Goal: Task Accomplishment & Management: Manage account settings

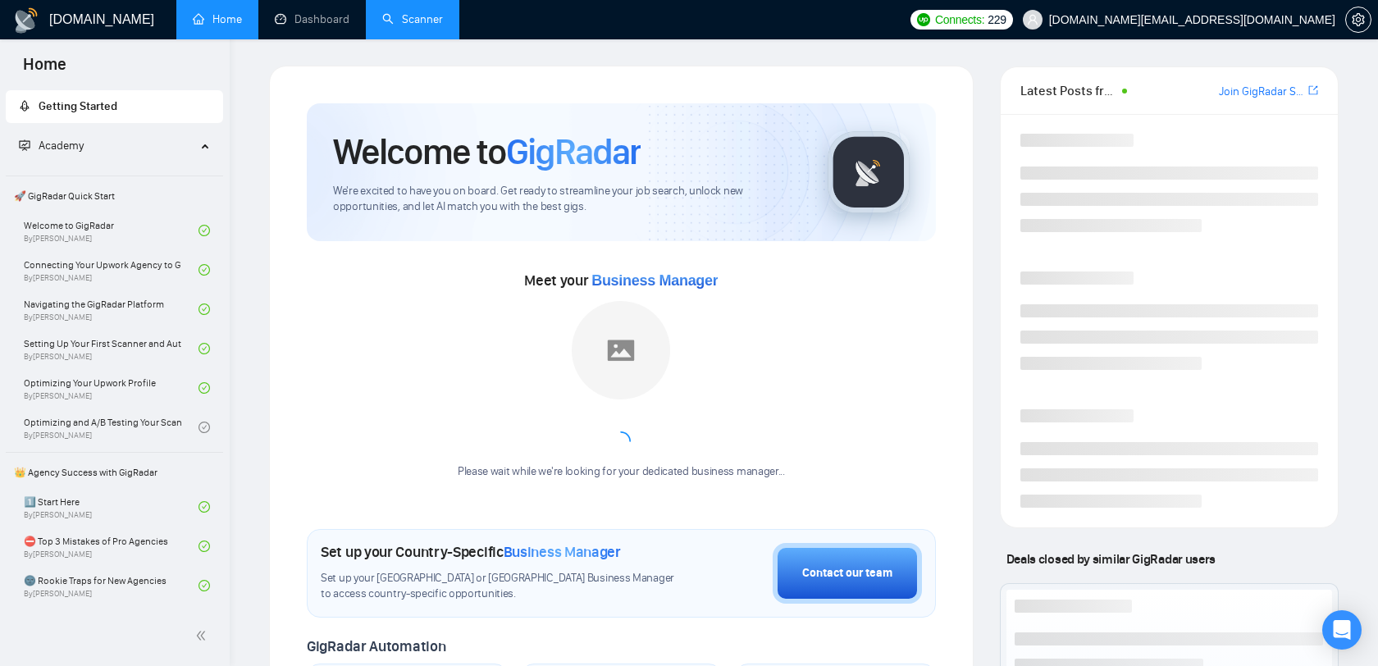
click at [417, 12] on link "Scanner" at bounding box center [412, 19] width 61 height 14
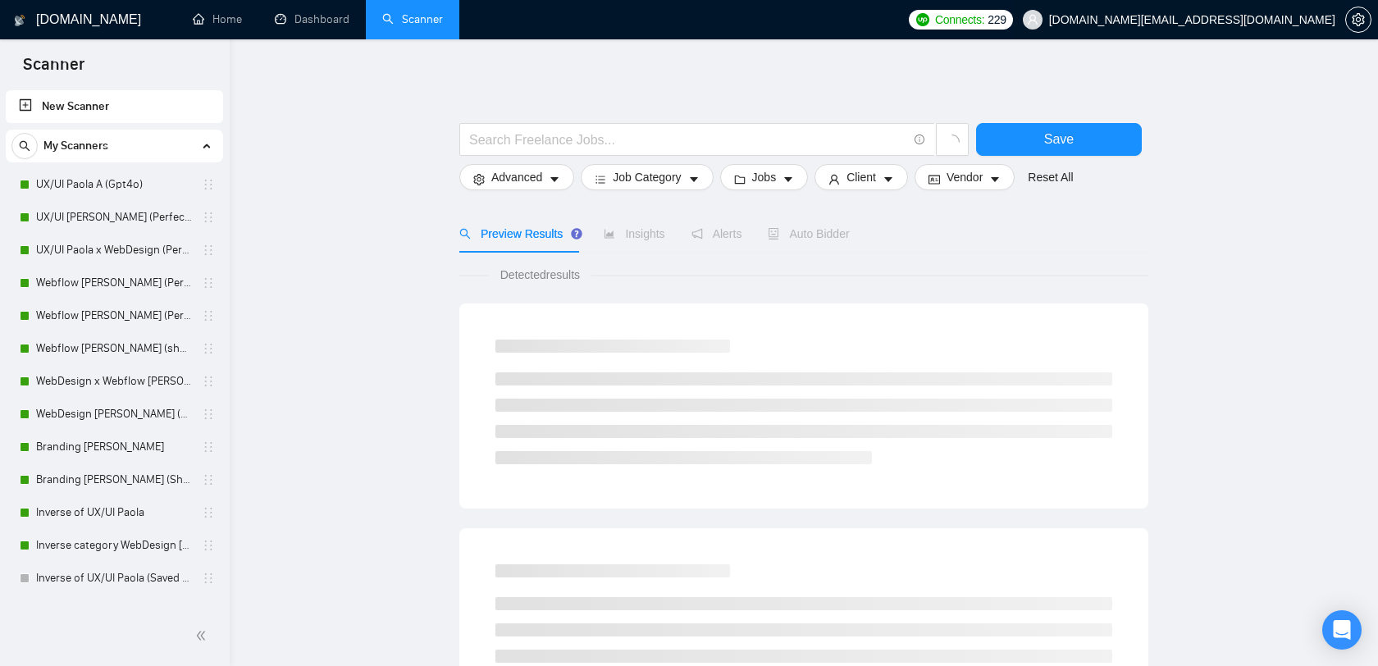
click at [1282, 20] on span "dee7.office@gmail.com" at bounding box center [1192, 20] width 286 height 0
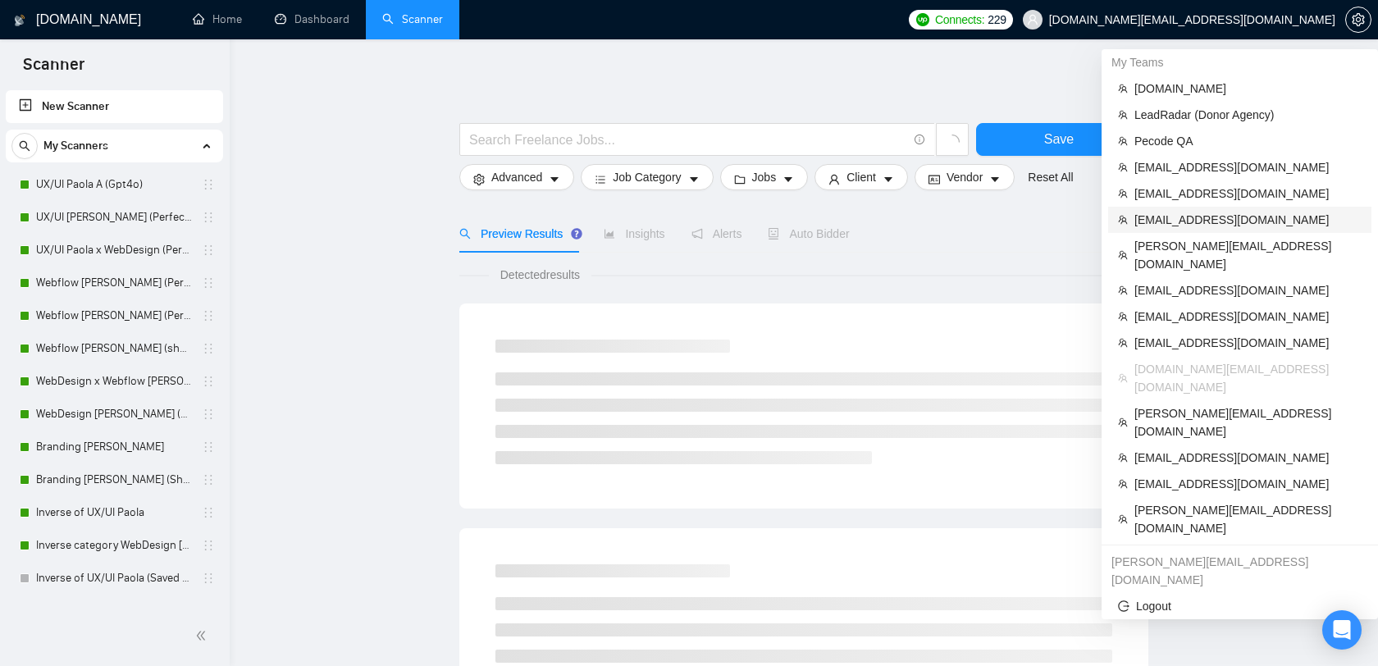
click at [1205, 219] on span "[EMAIL_ADDRESS][DOMAIN_NAME]" at bounding box center [1248, 220] width 227 height 18
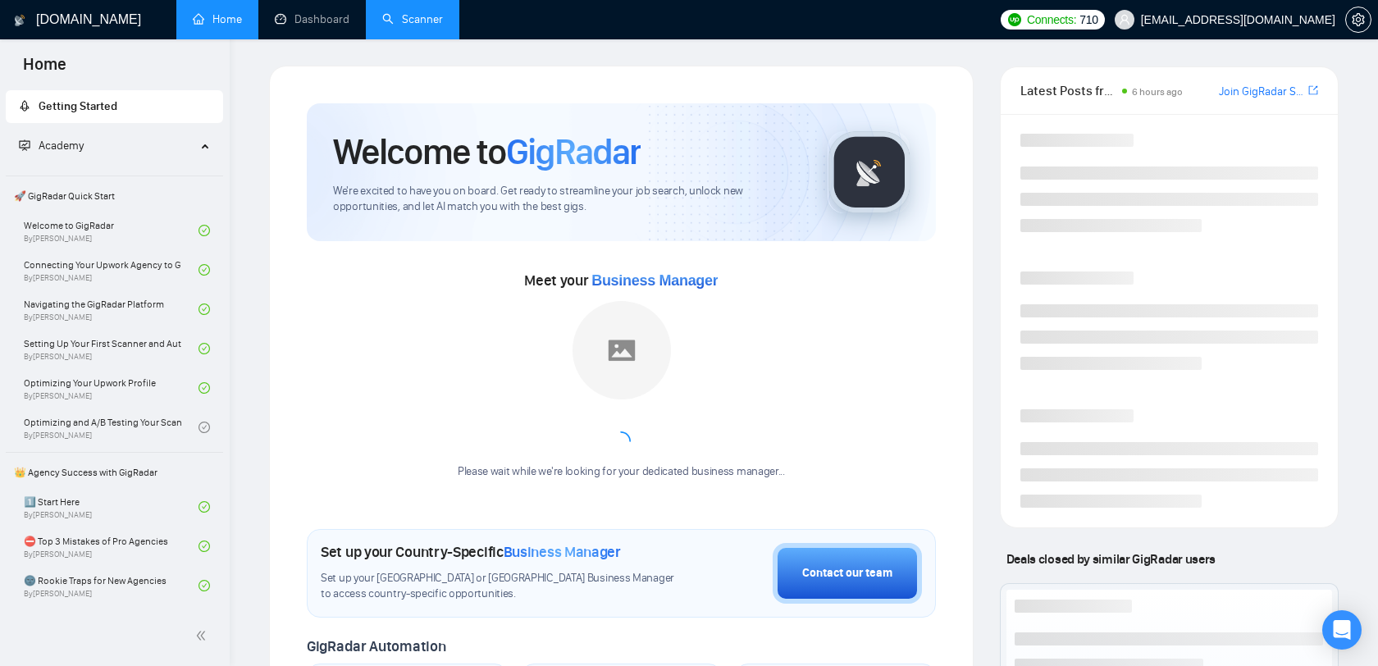
click at [424, 26] on link "Scanner" at bounding box center [412, 19] width 61 height 14
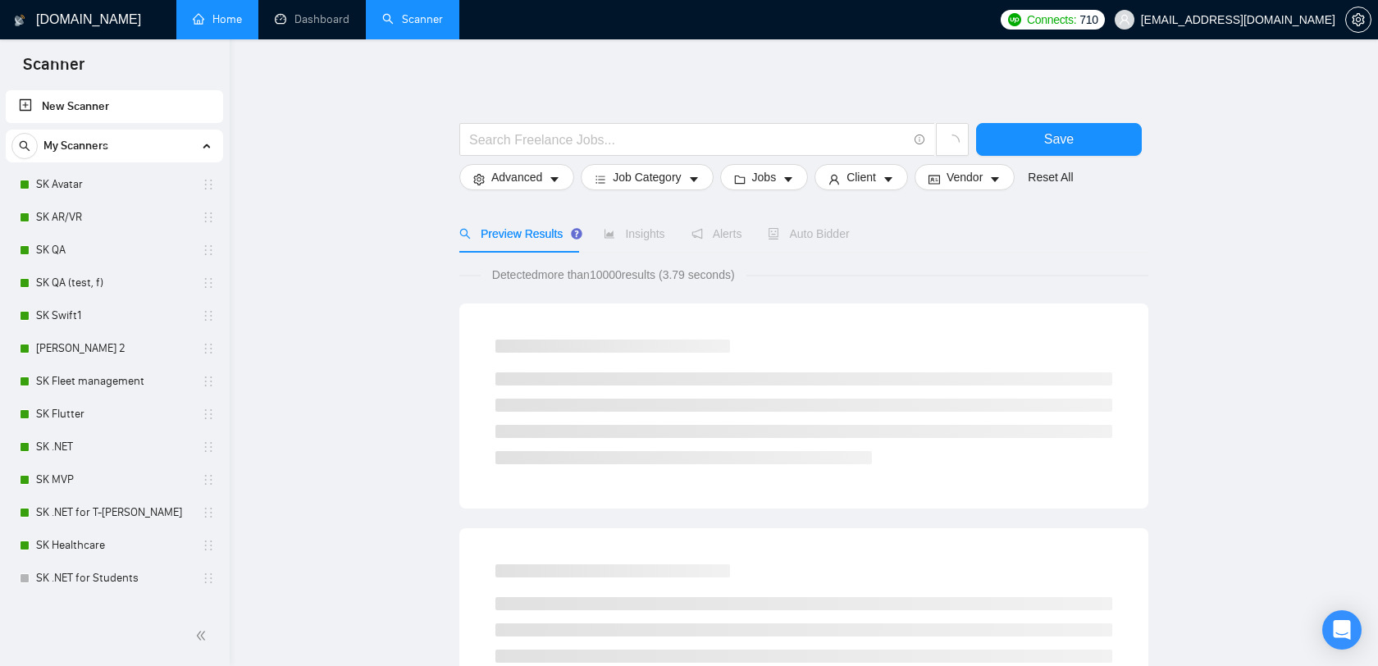
click at [214, 25] on link "Home" at bounding box center [217, 19] width 49 height 14
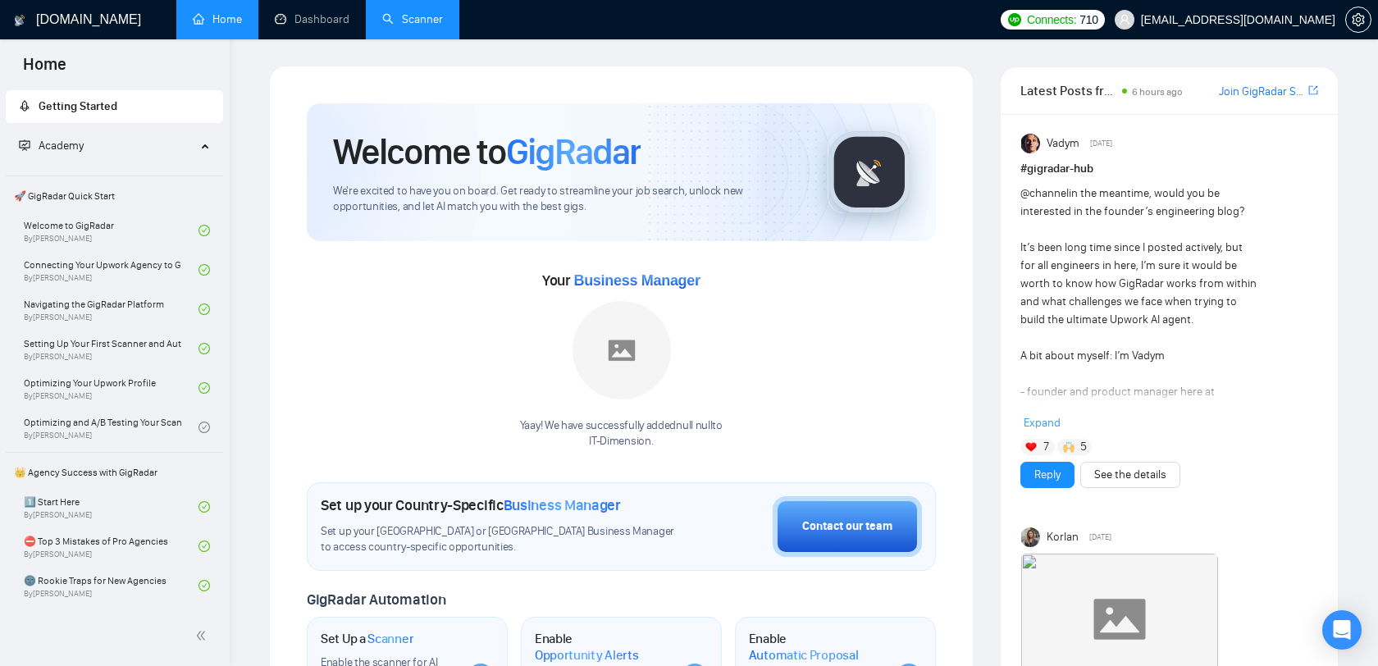
click at [392, 26] on link "Scanner" at bounding box center [412, 19] width 61 height 14
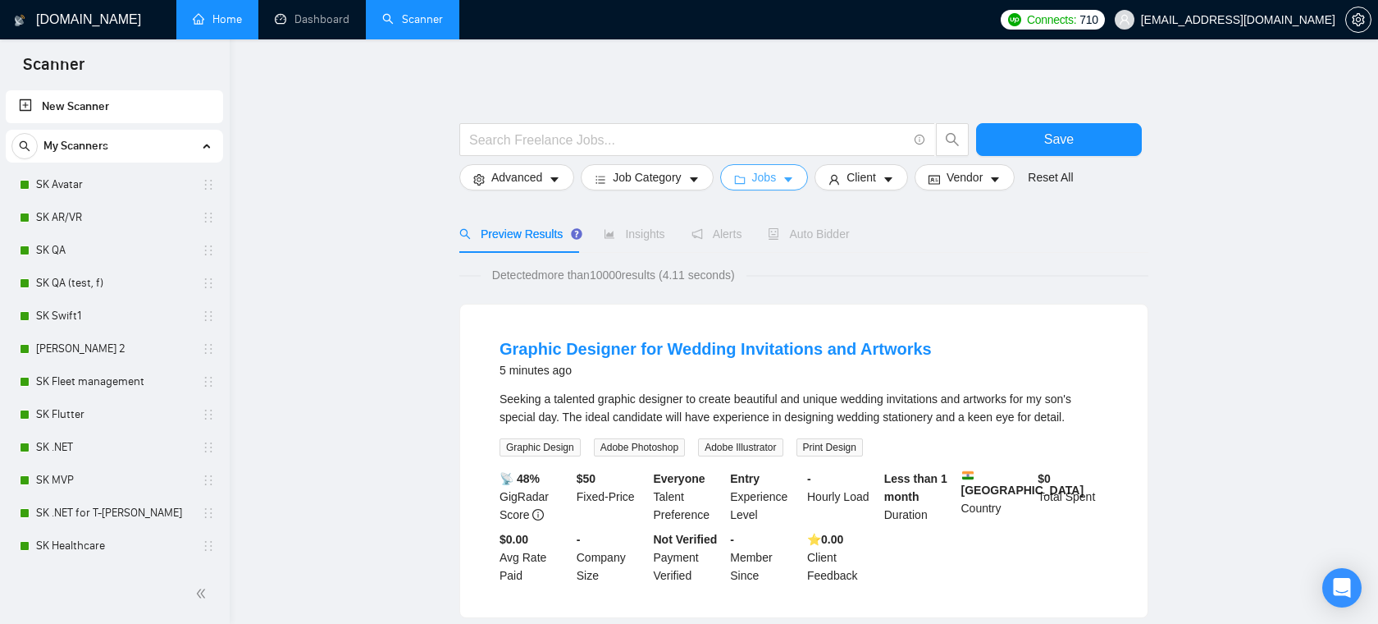
click at [767, 185] on span "Jobs" at bounding box center [764, 177] width 25 height 18
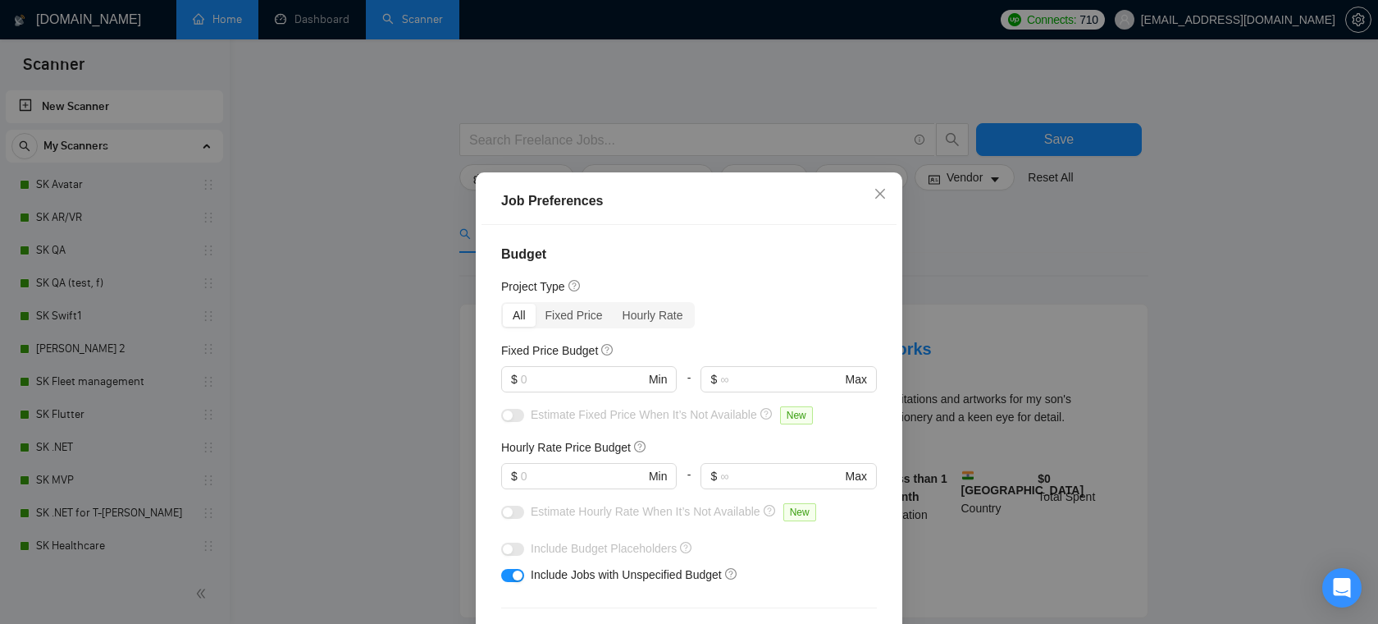
click at [394, 203] on div "Job Preferences Budget Project Type All Fixed Price Hourly Rate Fixed Price Bud…" at bounding box center [689, 312] width 1378 height 624
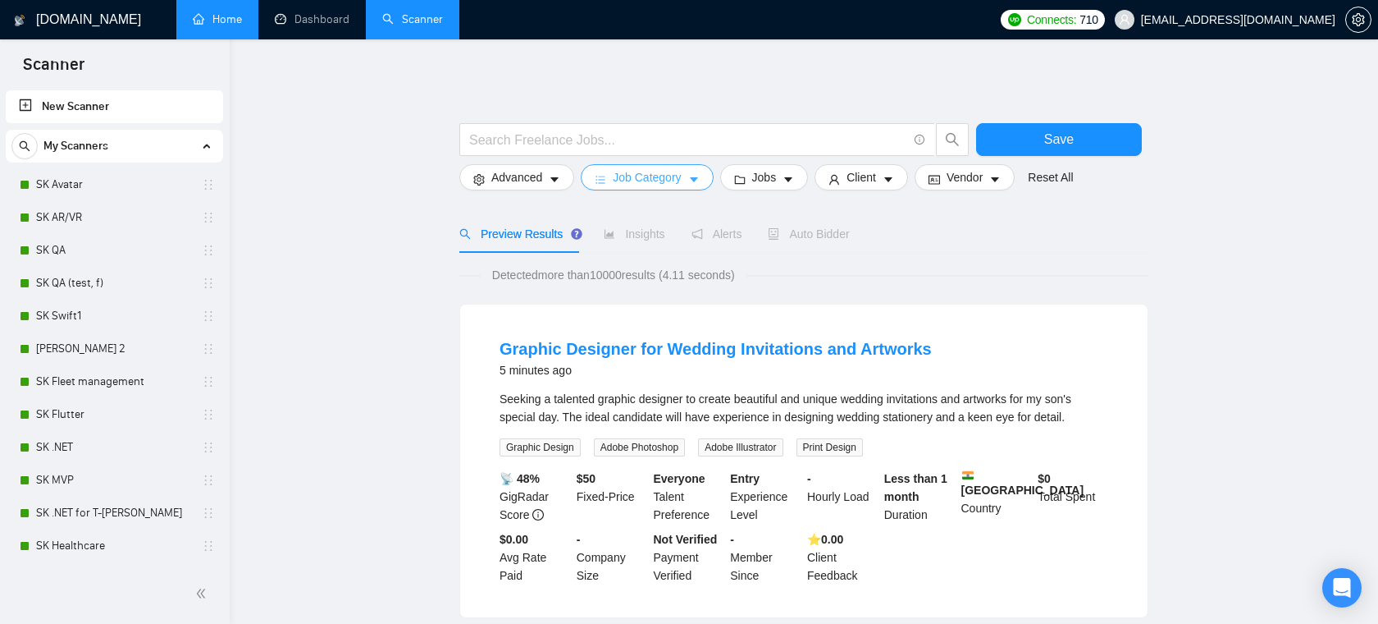
click at [630, 186] on button "Job Category" at bounding box center [647, 177] width 132 height 26
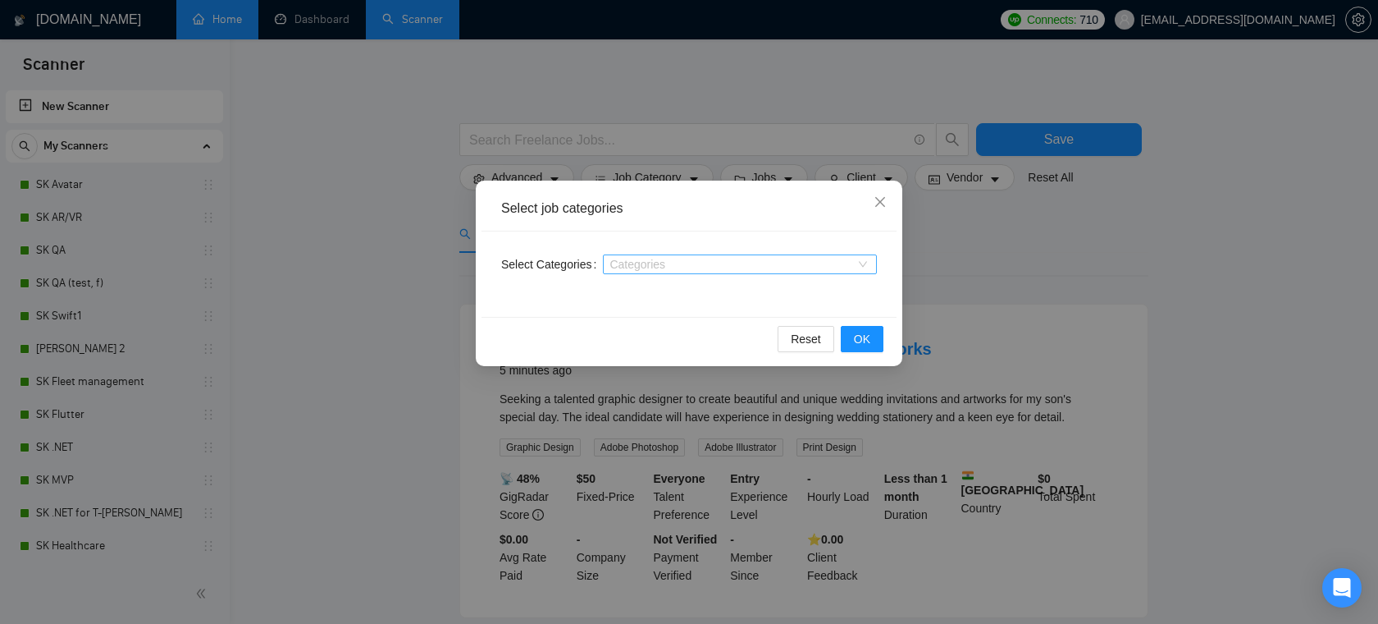
click at [717, 270] on div at bounding box center [731, 264] width 249 height 13
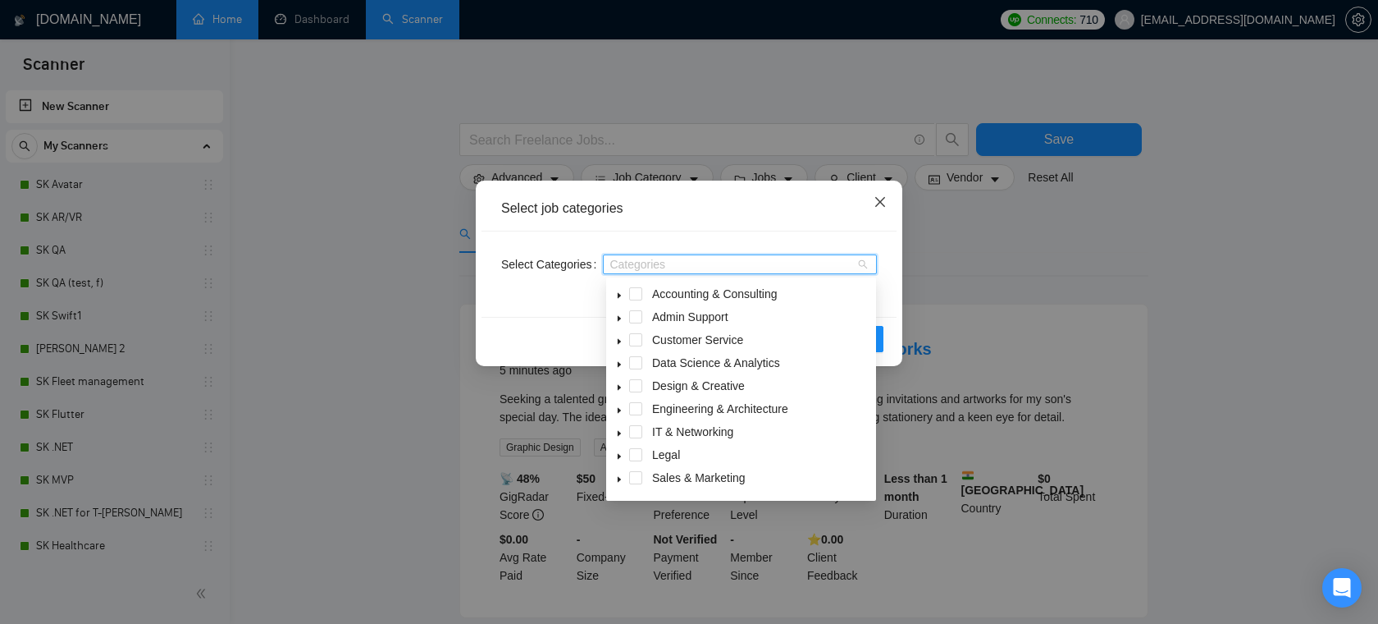
click at [885, 211] on span "Close" at bounding box center [880, 202] width 44 height 44
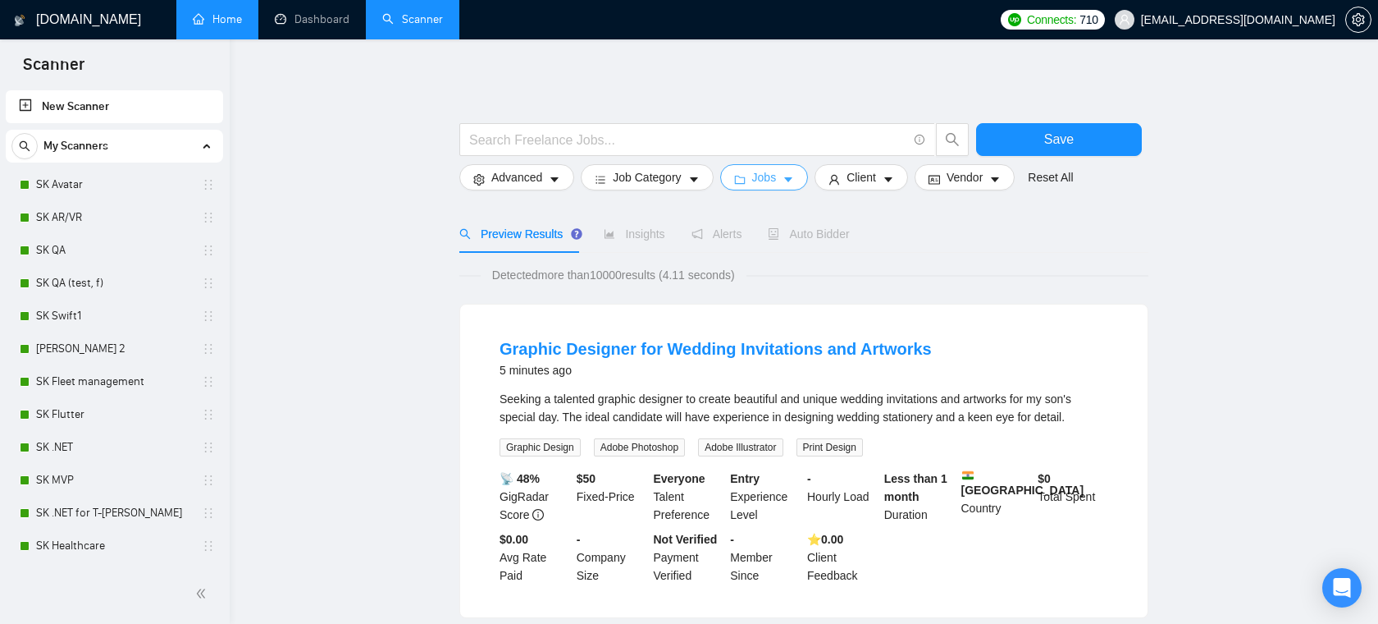
click at [797, 187] on button "Jobs" at bounding box center [764, 177] width 89 height 26
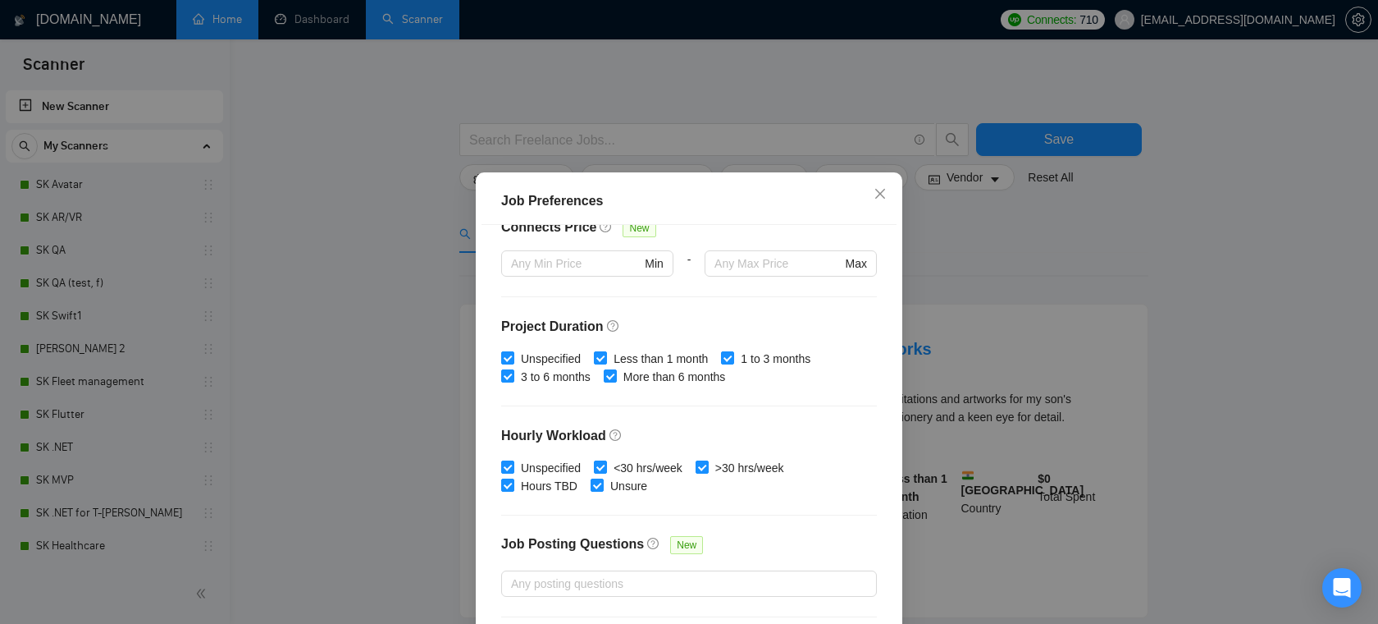
scroll to position [473, 0]
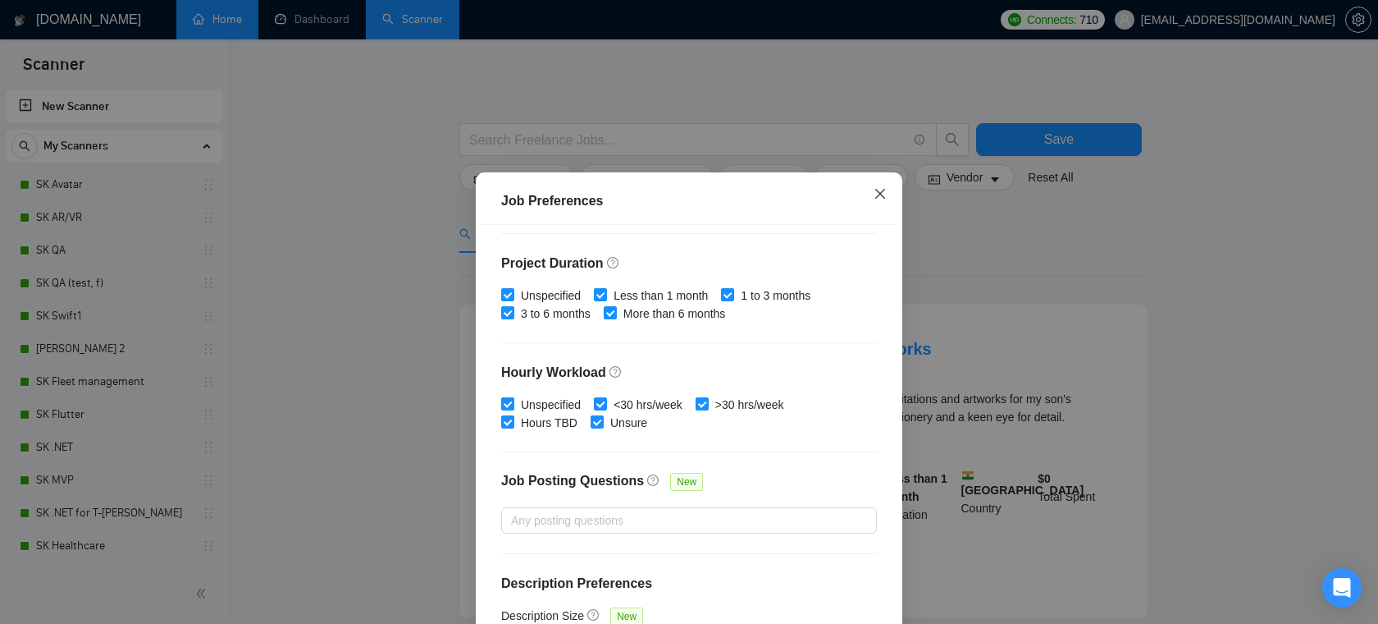
click at [882, 195] on icon "close" at bounding box center [880, 193] width 10 height 10
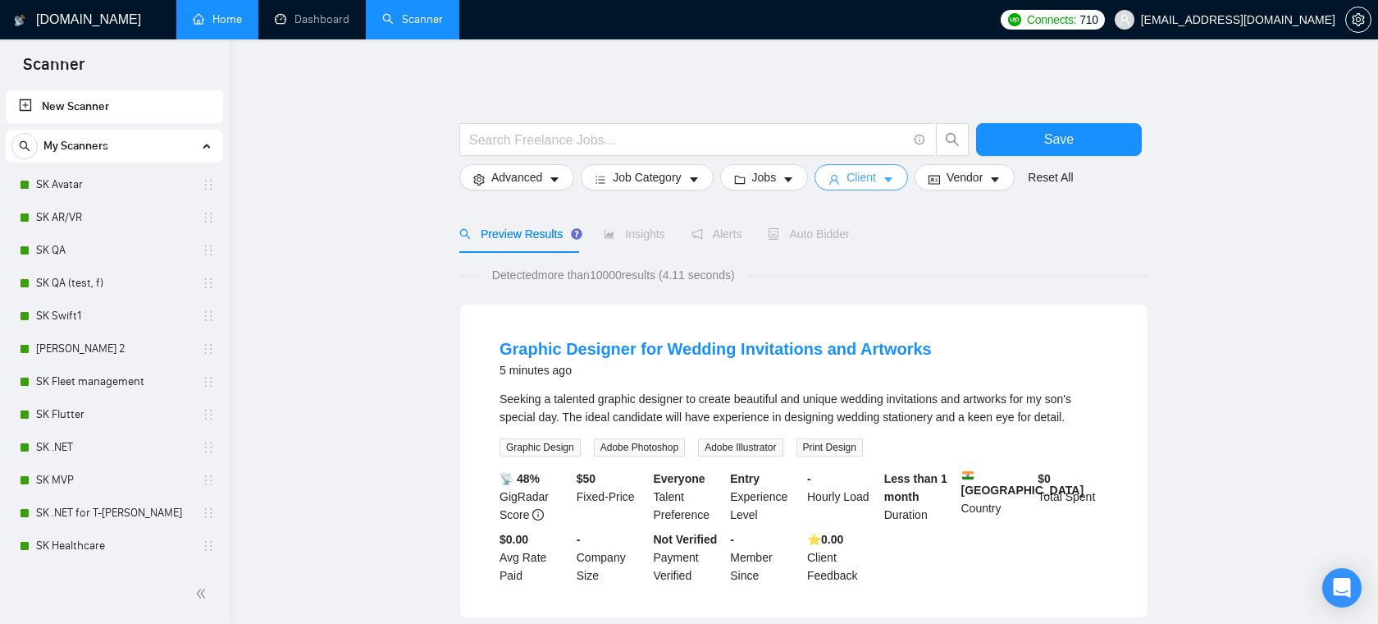
click at [893, 167] on button "Client" at bounding box center [862, 177] width 94 height 26
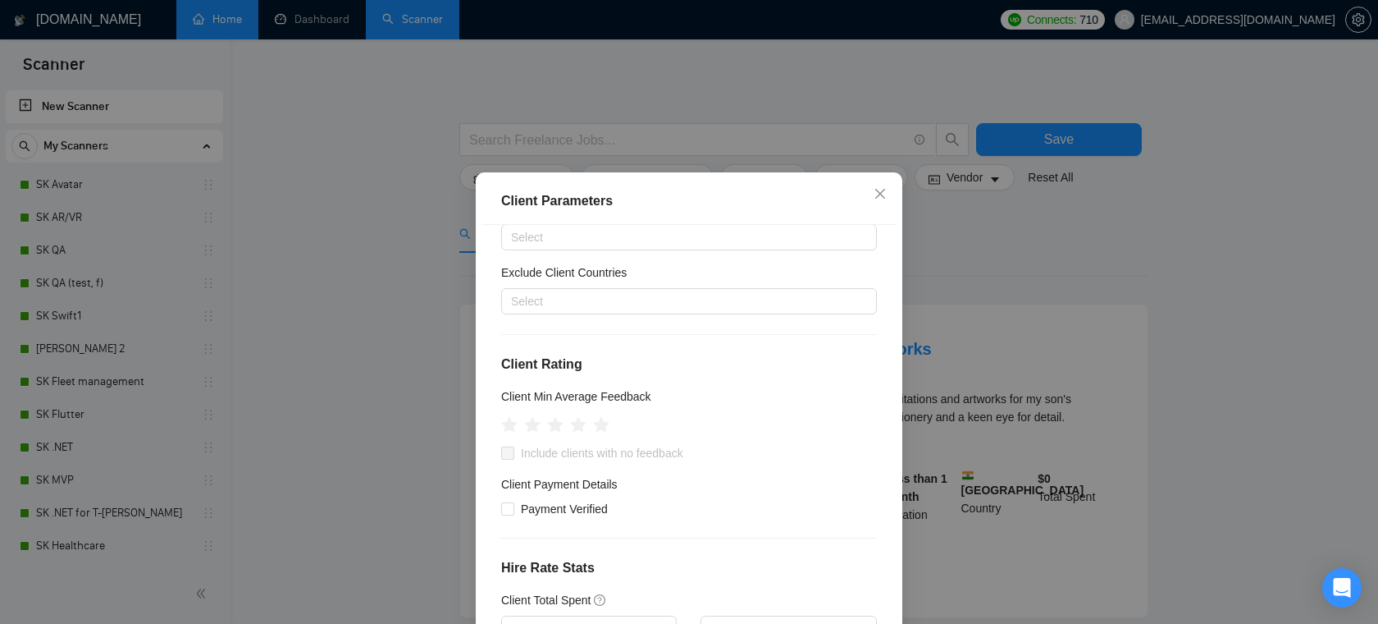
scroll to position [98, 0]
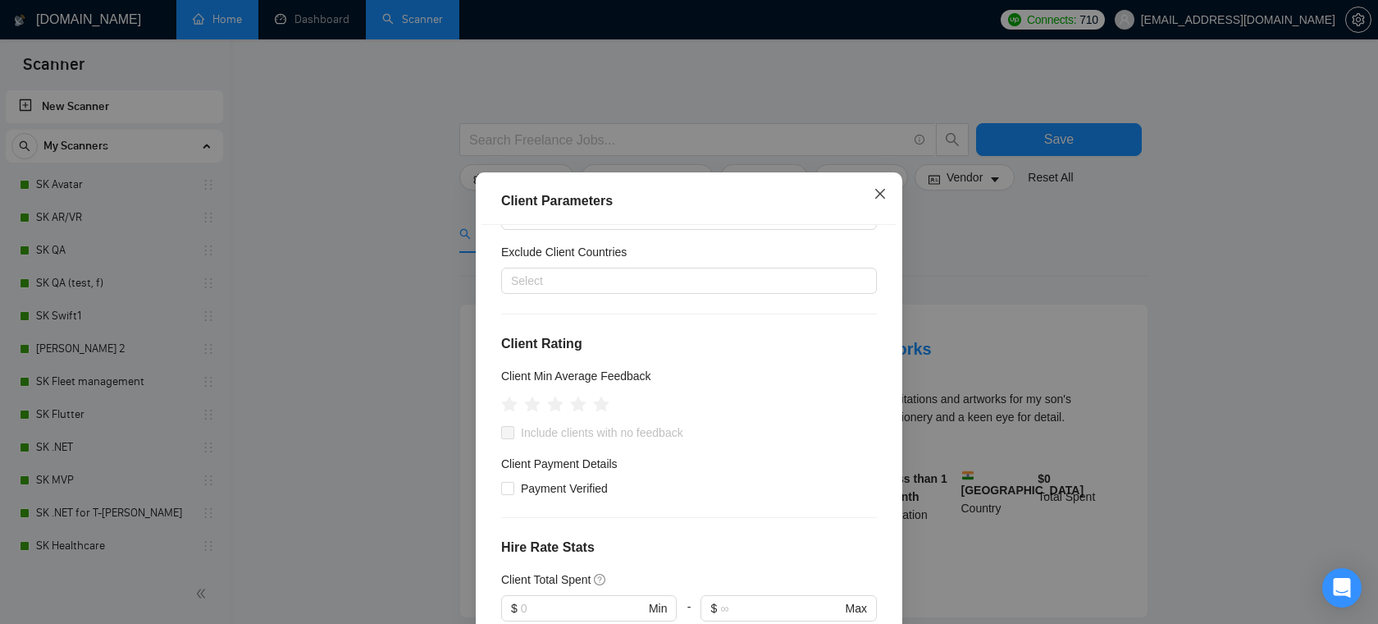
click at [883, 194] on icon "close" at bounding box center [880, 193] width 13 height 13
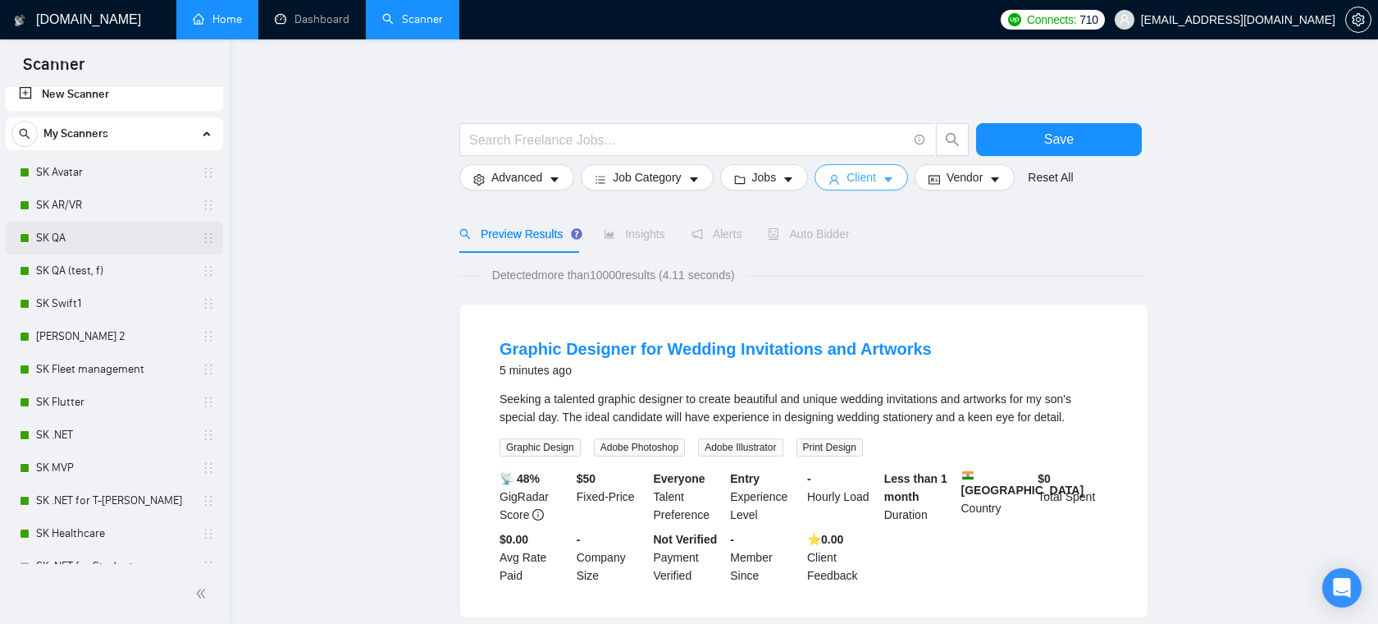
scroll to position [16, 0]
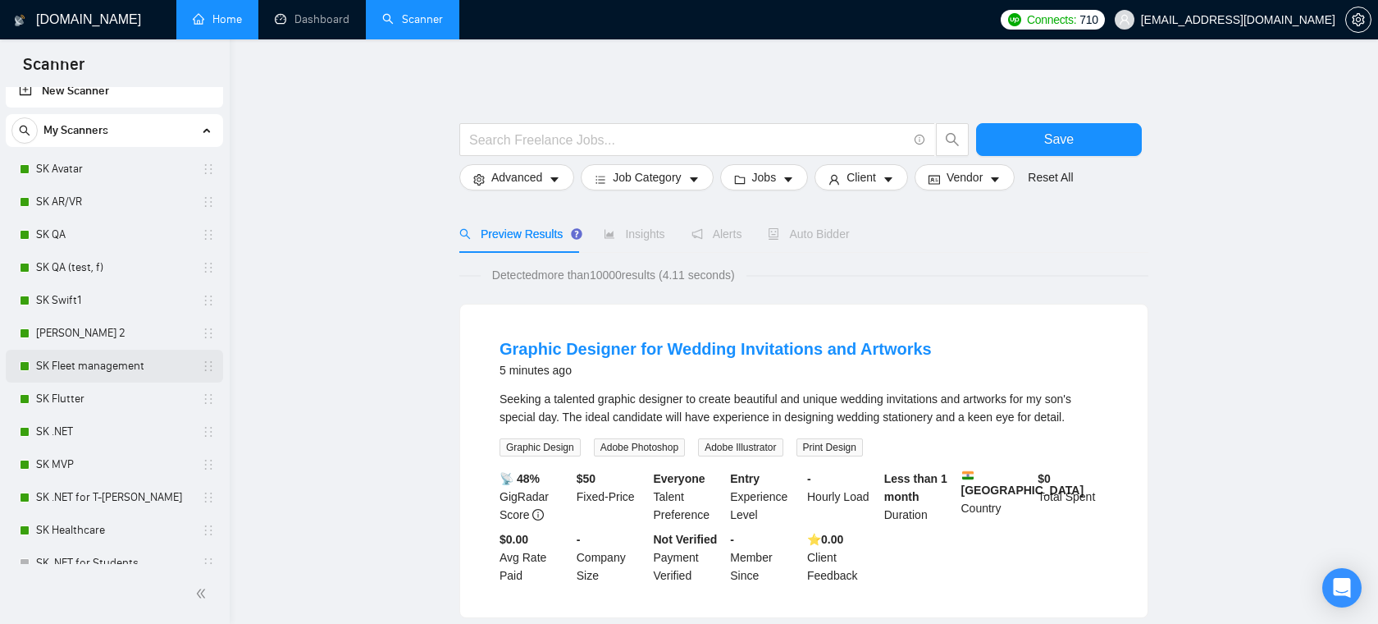
click at [97, 372] on link "SK Fleet management" at bounding box center [114, 366] width 156 height 33
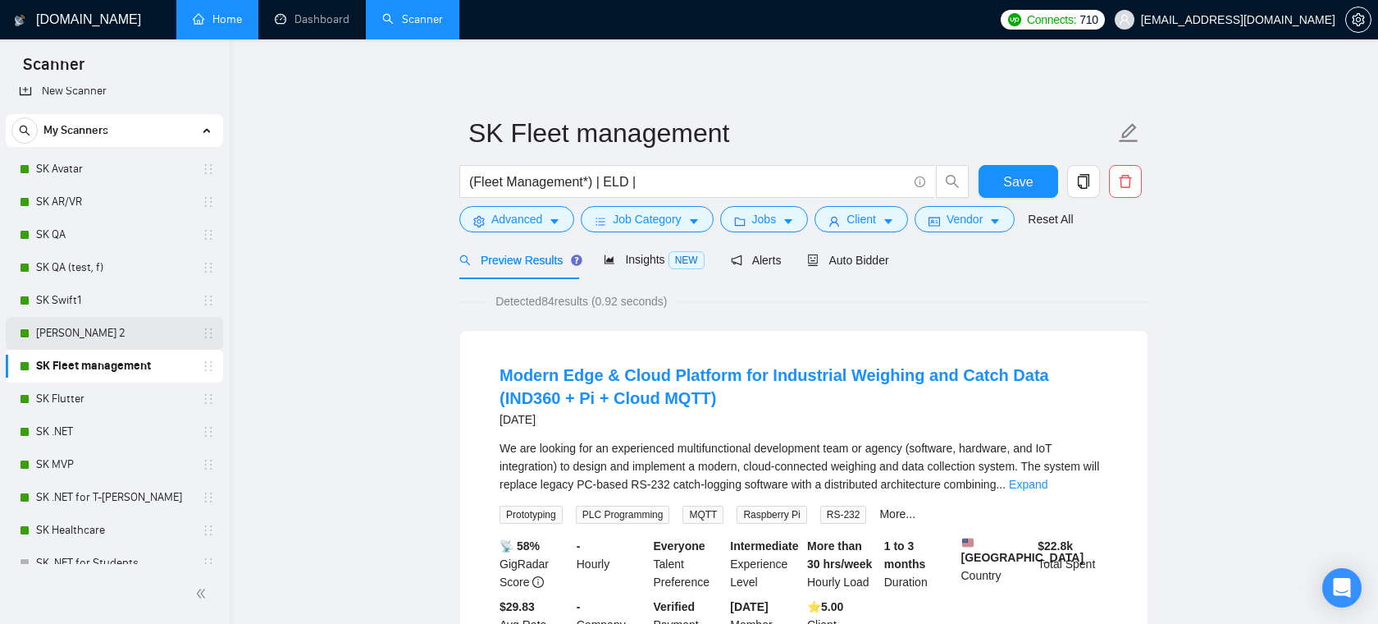
click at [75, 322] on link "[PERSON_NAME] 2" at bounding box center [114, 333] width 156 height 33
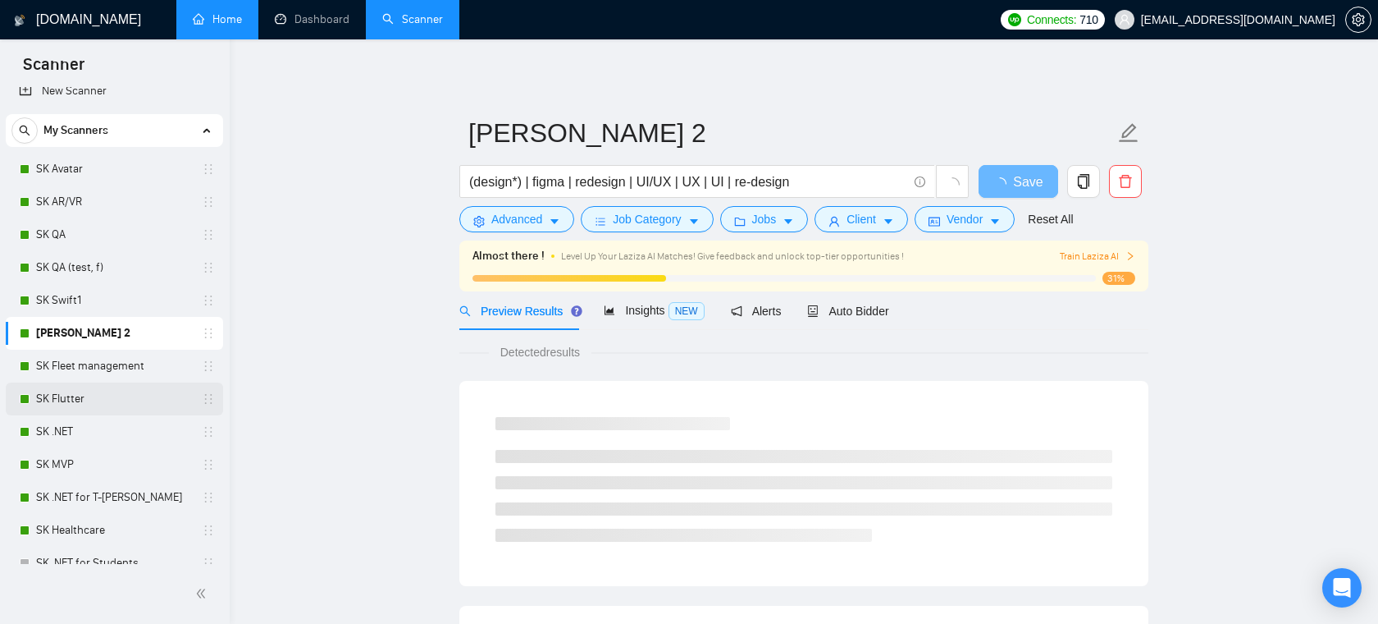
click at [76, 402] on link "SK Flutter" at bounding box center [114, 398] width 156 height 33
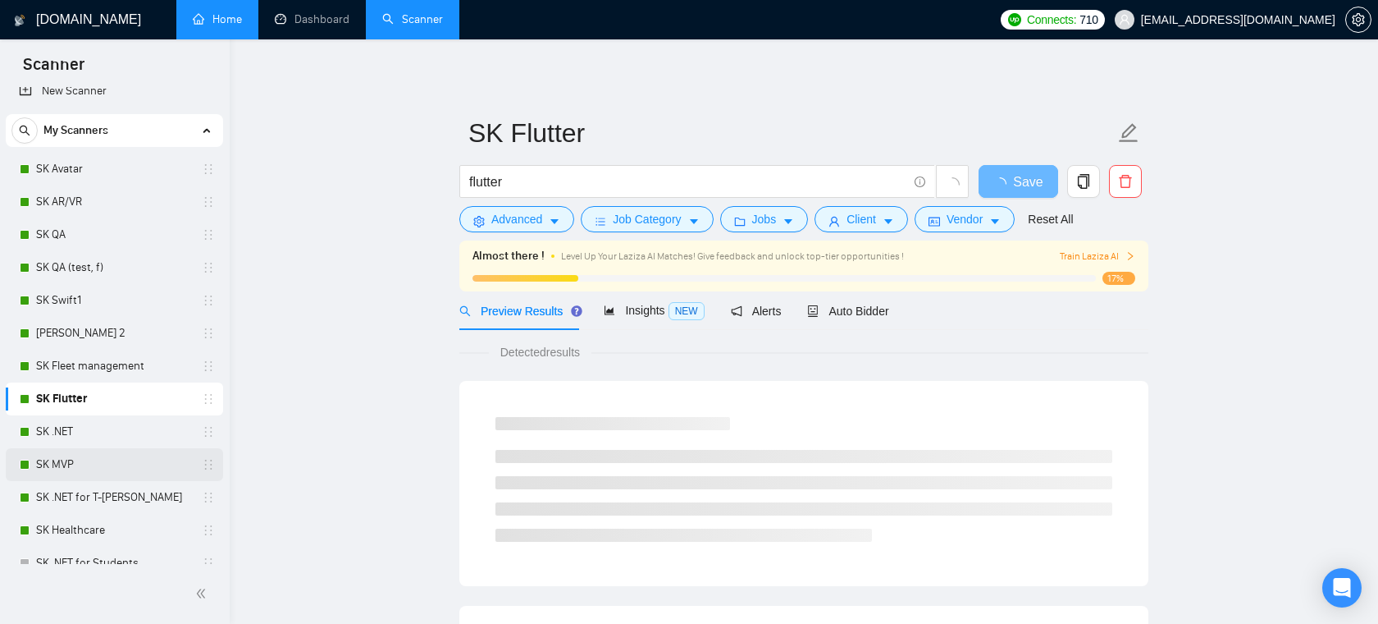
click at [63, 464] on link "SK MVP" at bounding box center [114, 464] width 156 height 33
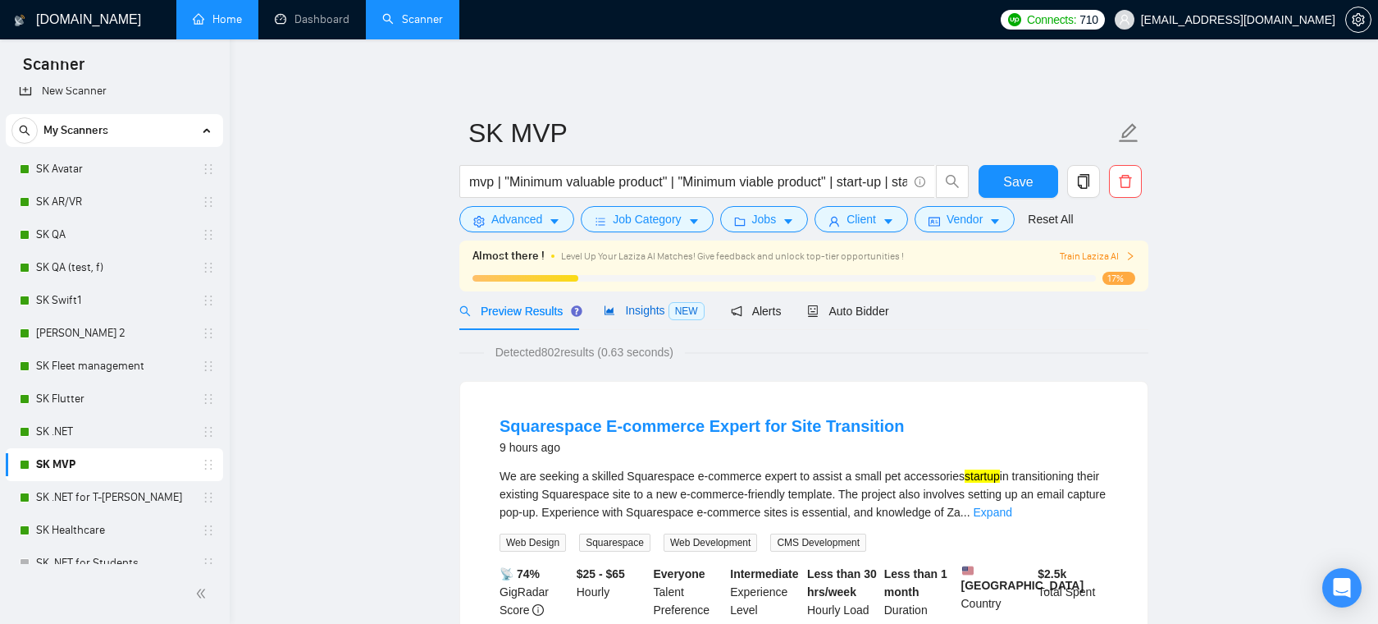
click at [632, 304] on span "Insights NEW" at bounding box center [654, 310] width 100 height 13
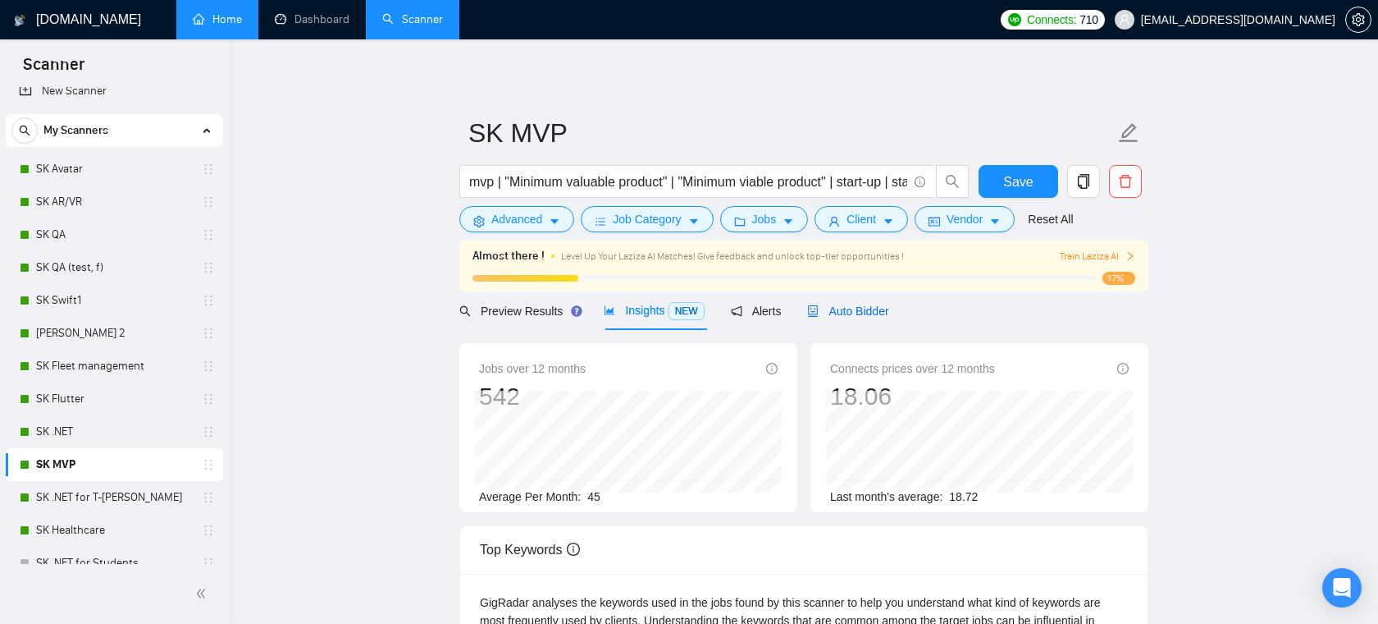
click at [852, 308] on span "Auto Bidder" at bounding box center [847, 310] width 81 height 13
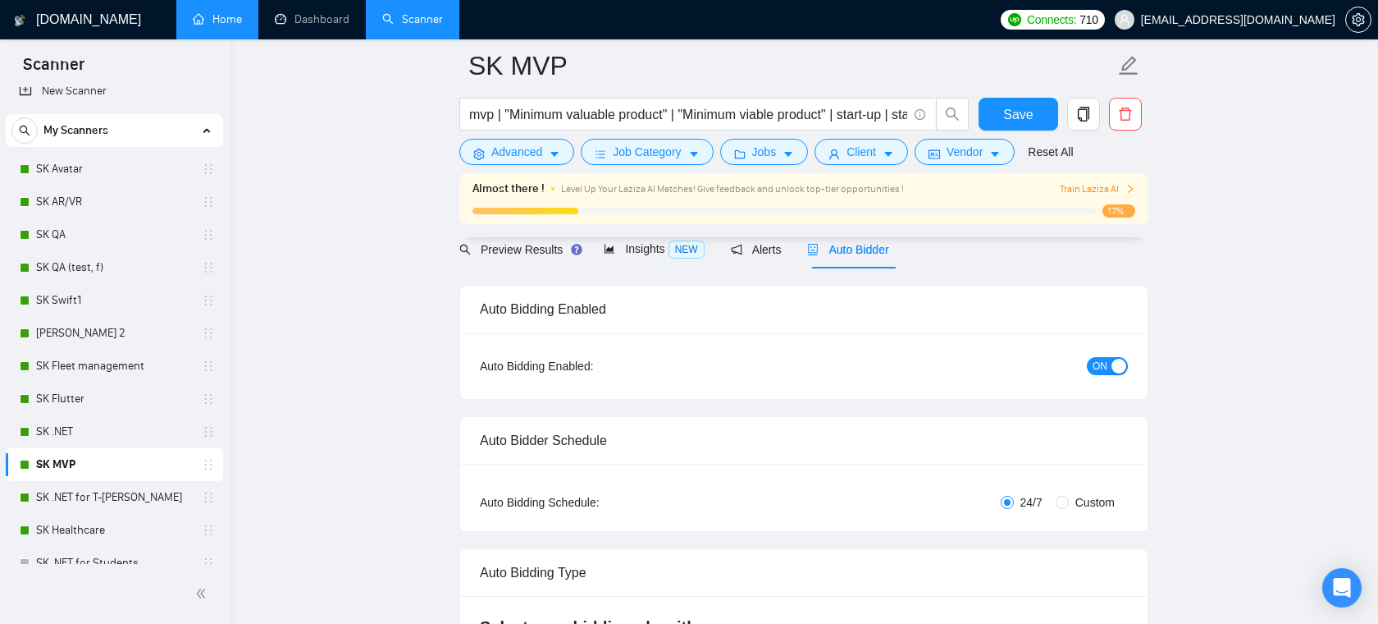
scroll to position [69, 0]
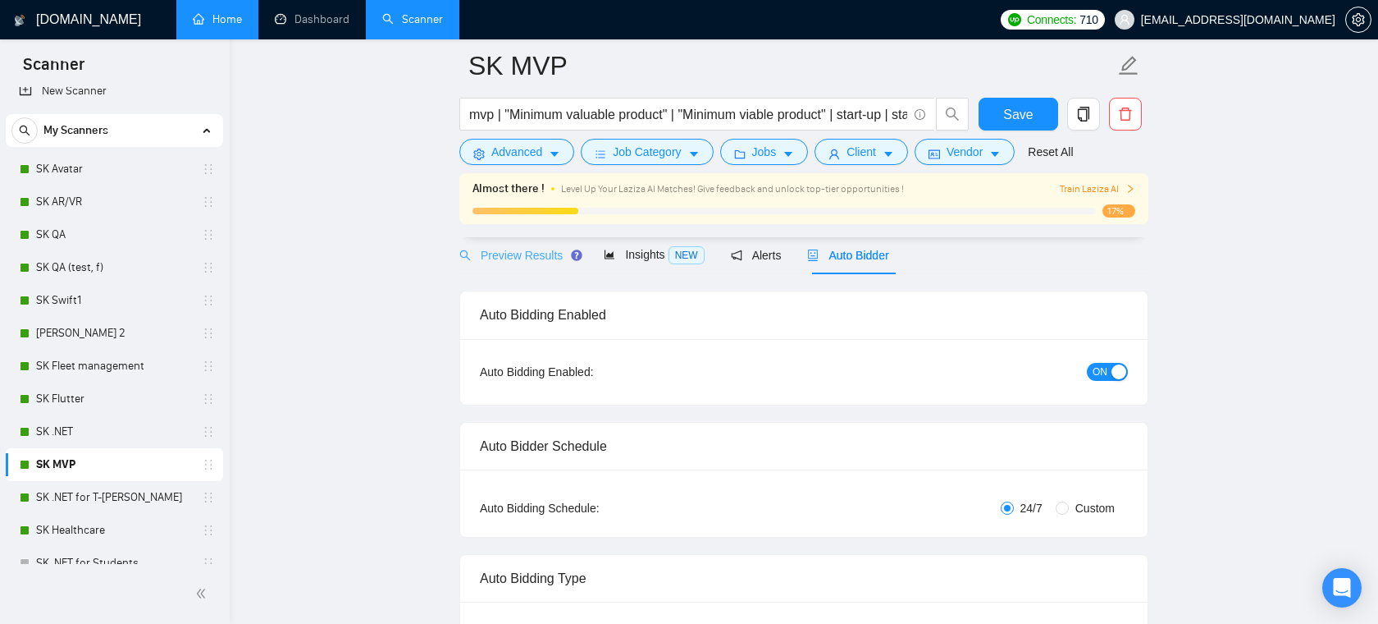
click at [531, 244] on div "Preview Results" at bounding box center [518, 254] width 118 height 39
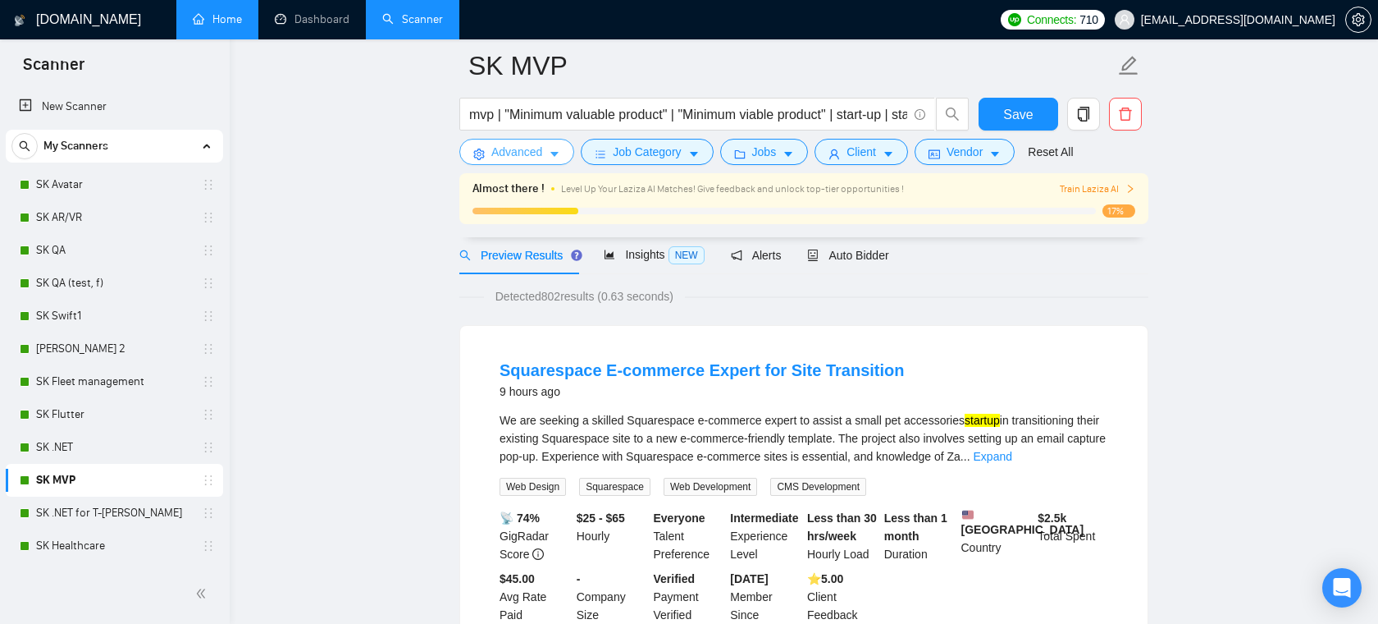
click at [522, 153] on span "Advanced" at bounding box center [516, 152] width 51 height 18
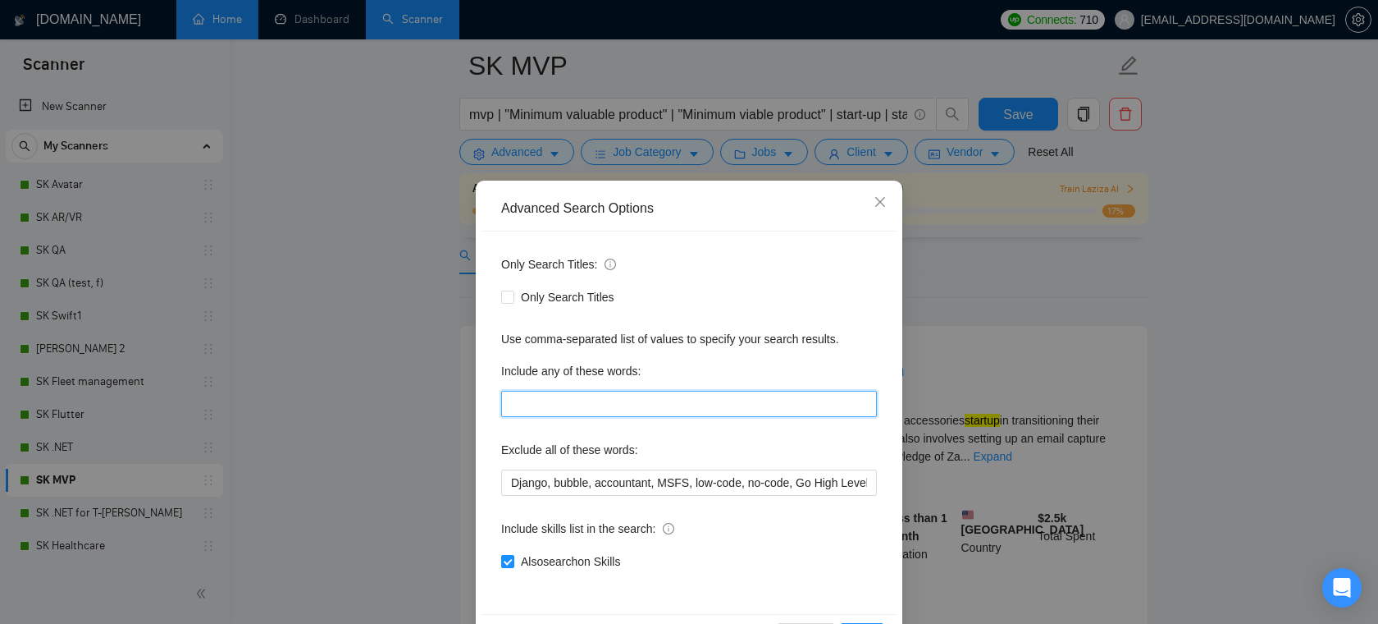
click at [584, 406] on input "text" at bounding box center [689, 404] width 376 height 26
click at [654, 368] on div "Include any of these words:" at bounding box center [689, 374] width 376 height 33
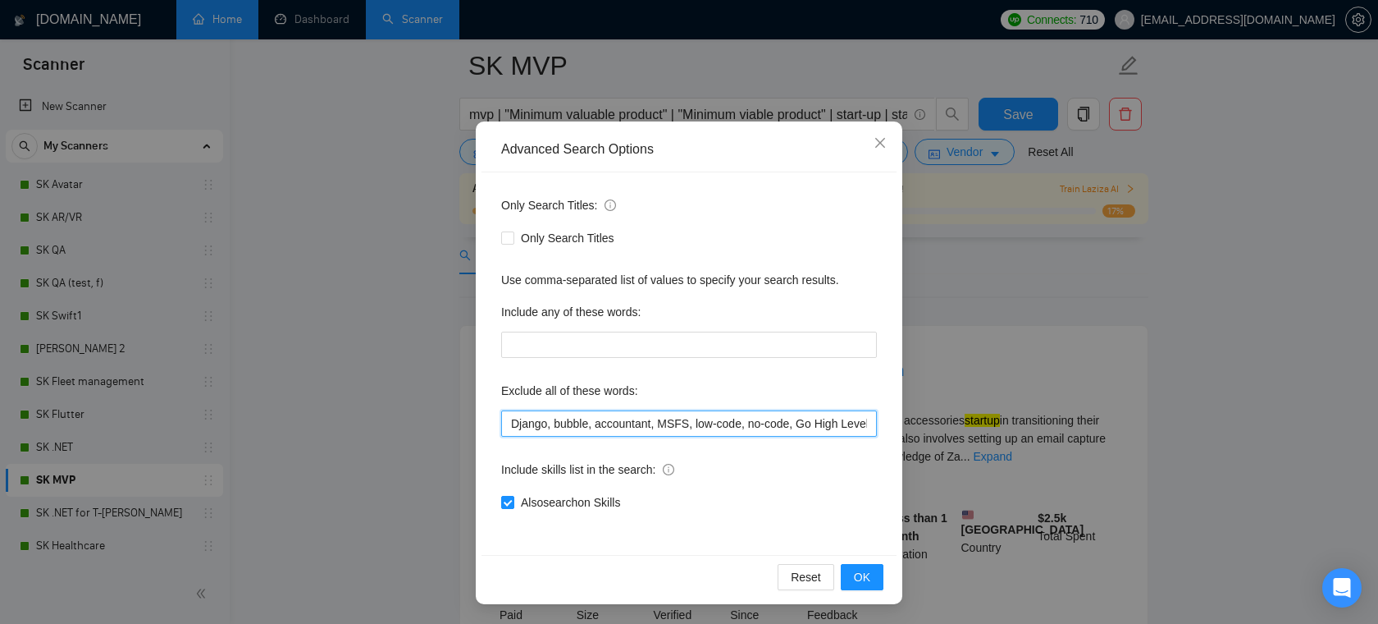
click at [719, 418] on input "Django, bubble, accountant, MSFS, low-code, no-code, Go High Level, shopify, he…" at bounding box center [689, 423] width 376 height 26
drag, startPoint x: 683, startPoint y: 430, endPoint x: 860, endPoint y: 426, distance: 176.4
click at [861, 427] on input "Django, bubble, accountant, MSFS, low-code, no-code, Go High Level, shopify, he…" at bounding box center [689, 423] width 376 height 26
click at [798, 418] on input "Django, bubble, accountant, MSFS, low-code, no-code, Go High Level, shopify, he…" at bounding box center [689, 423] width 376 height 26
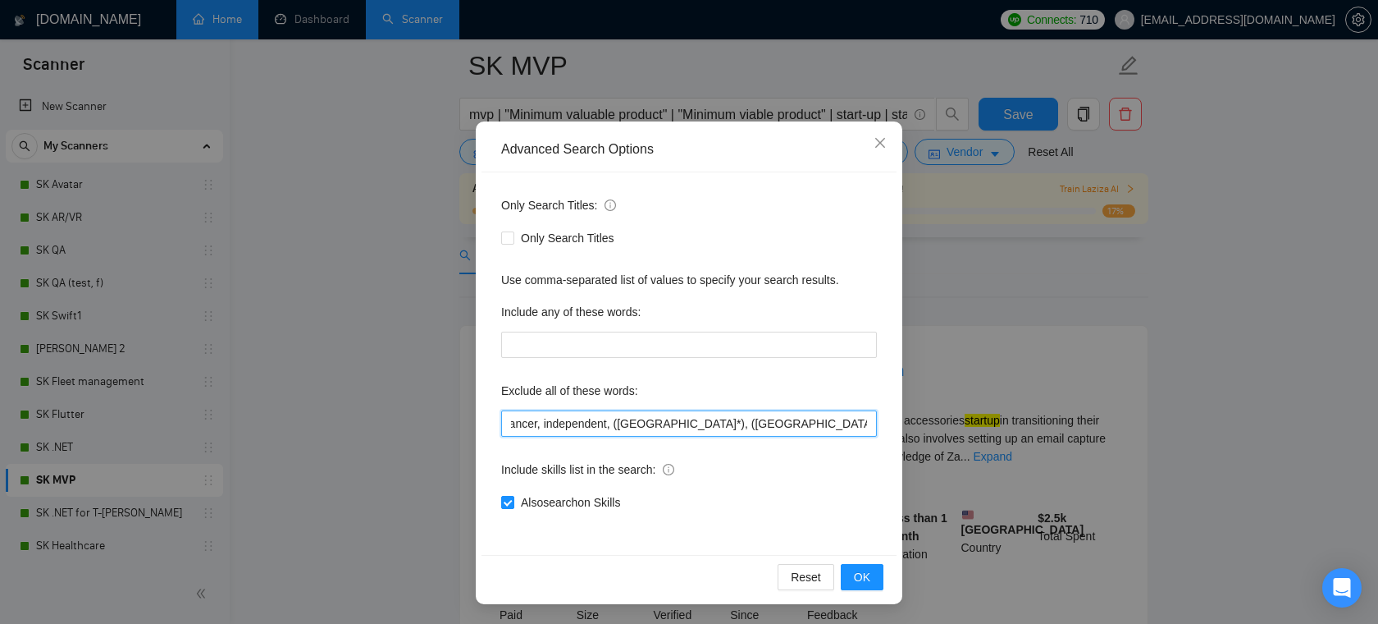
drag, startPoint x: 724, startPoint y: 425, endPoint x: 872, endPoint y: 429, distance: 148.6
click at [872, 429] on input "Django, bubble, accountant, MSFS, low-code, no-code, Go High Level, shopify, he…" at bounding box center [689, 423] width 376 height 26
click at [830, 423] on input "Django, bubble, accountant, MSFS, low-code, no-code, Go High Level, shopify, he…" at bounding box center [689, 423] width 376 height 26
click at [882, 149] on icon "close" at bounding box center [880, 142] width 13 height 13
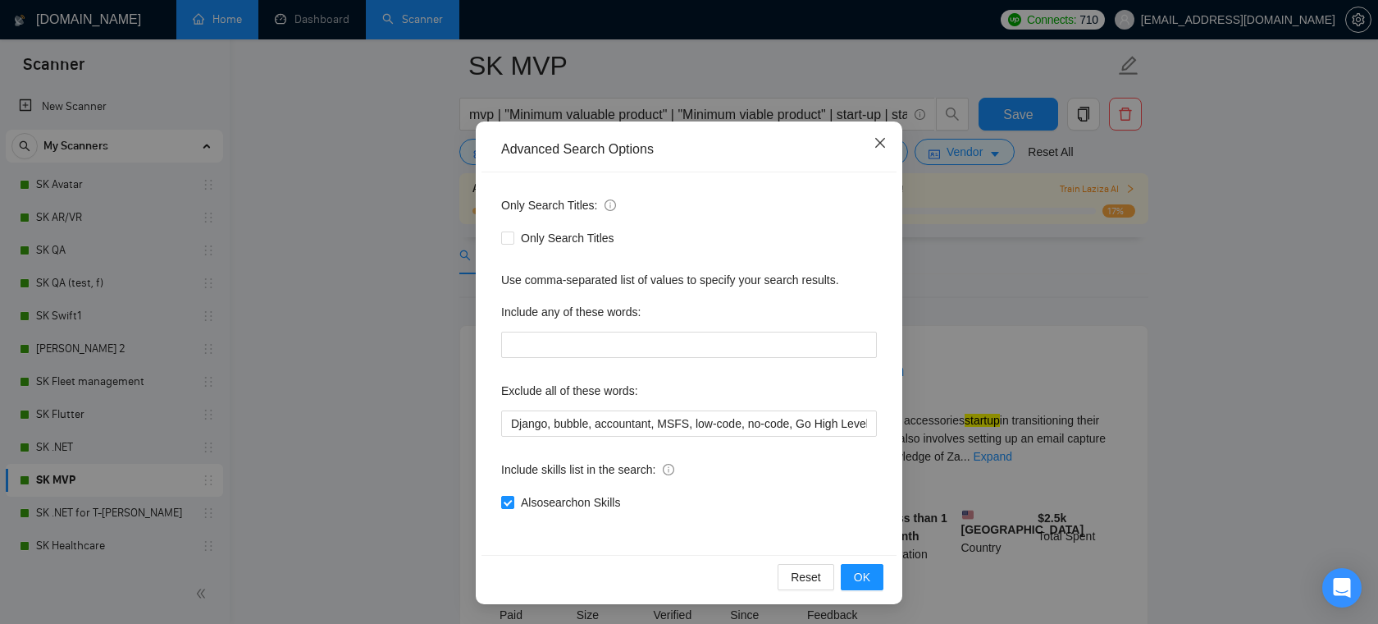
scroll to position [0, 0]
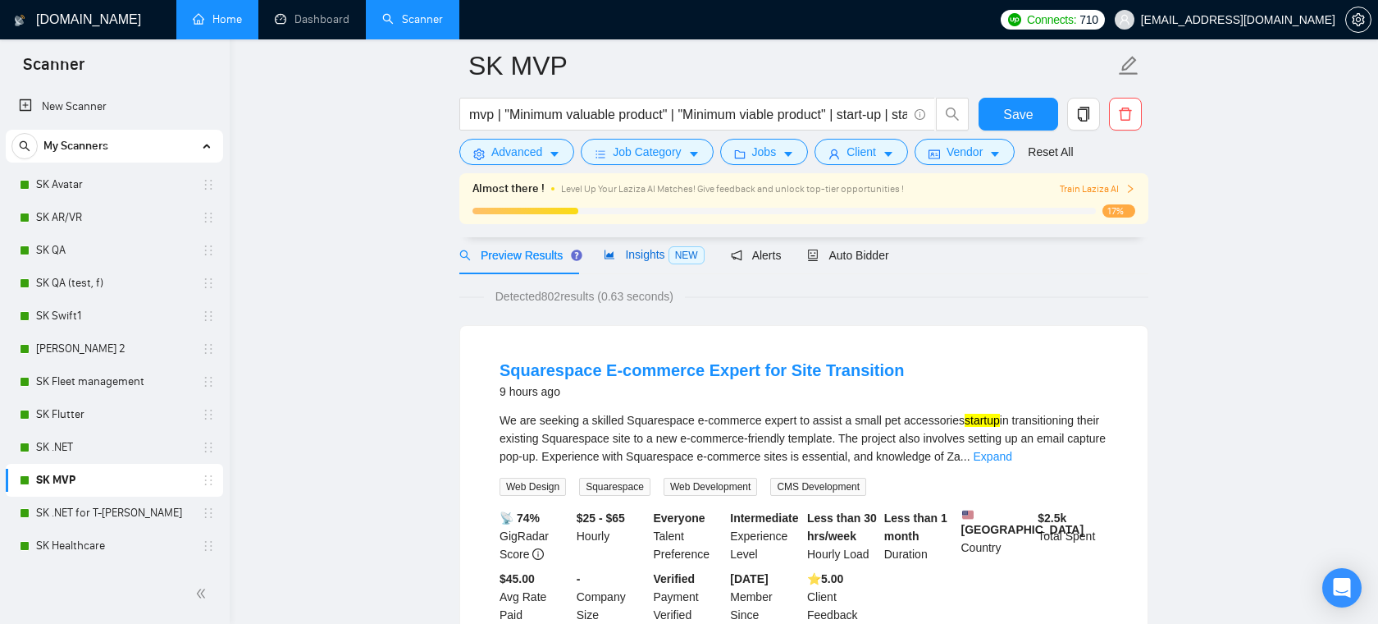
click at [655, 259] on span "Insights NEW" at bounding box center [654, 254] width 100 height 13
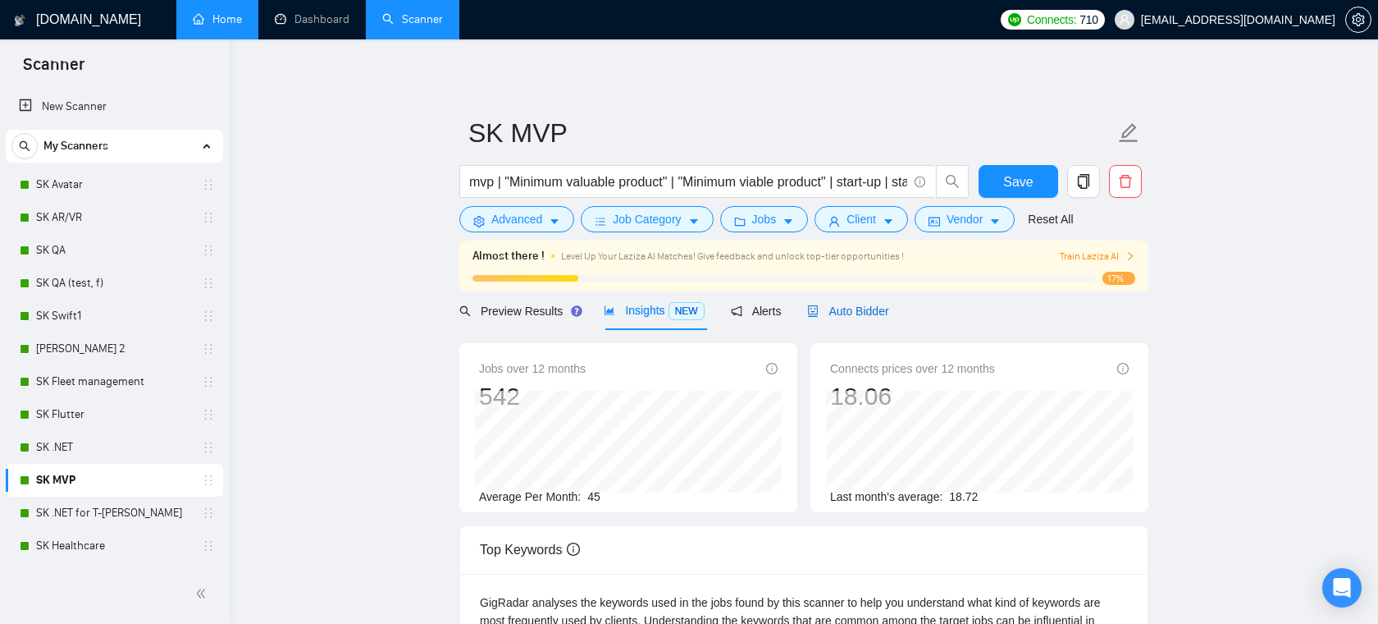
click at [851, 308] on span "Auto Bidder" at bounding box center [847, 310] width 81 height 13
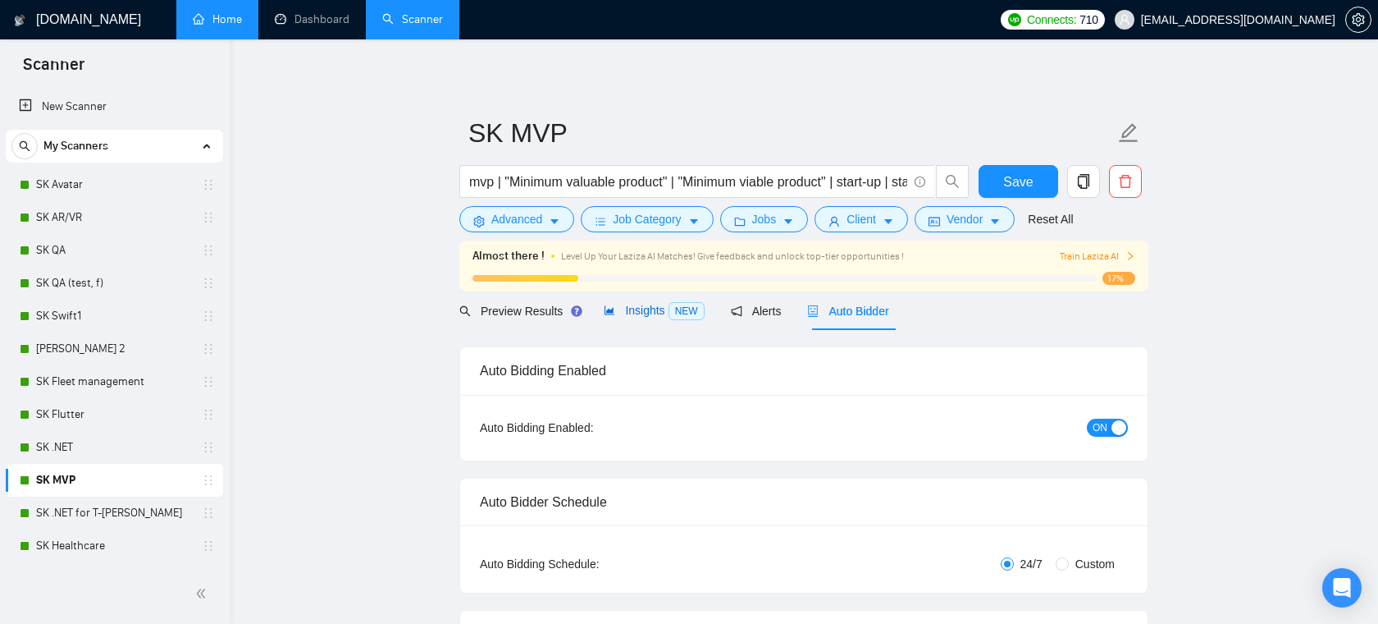
click at [642, 309] on span "Insights NEW" at bounding box center [654, 310] width 100 height 13
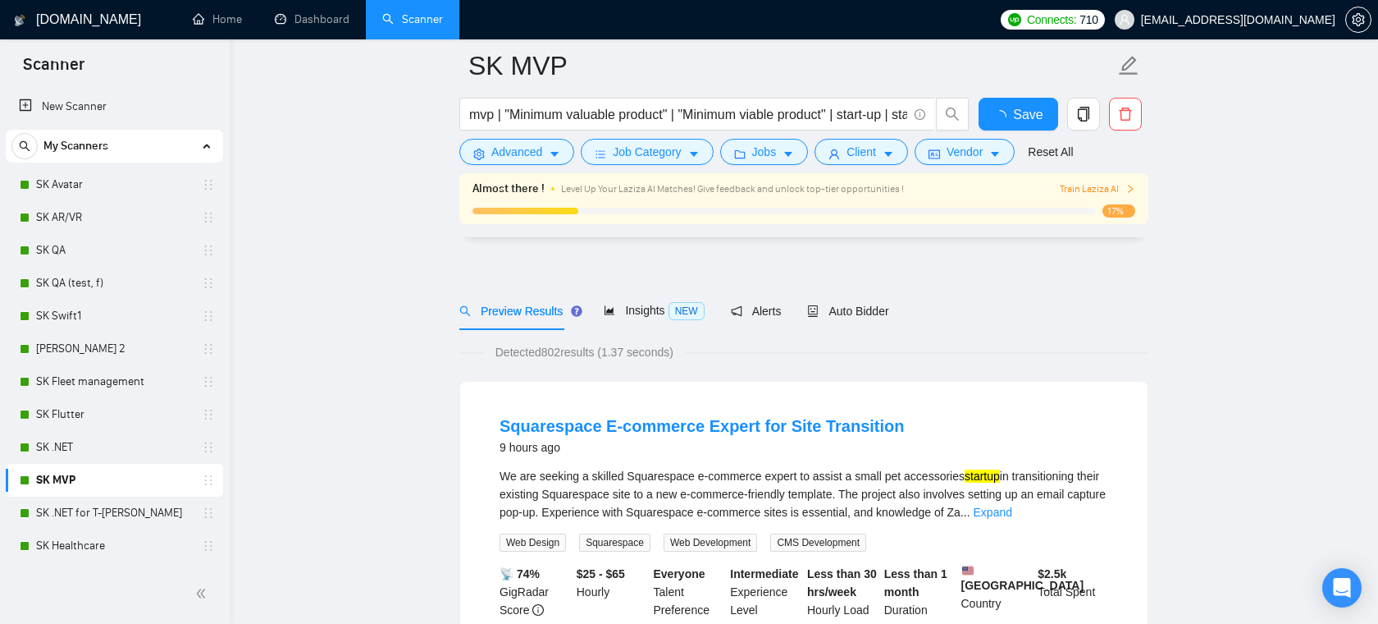
scroll to position [69, 0]
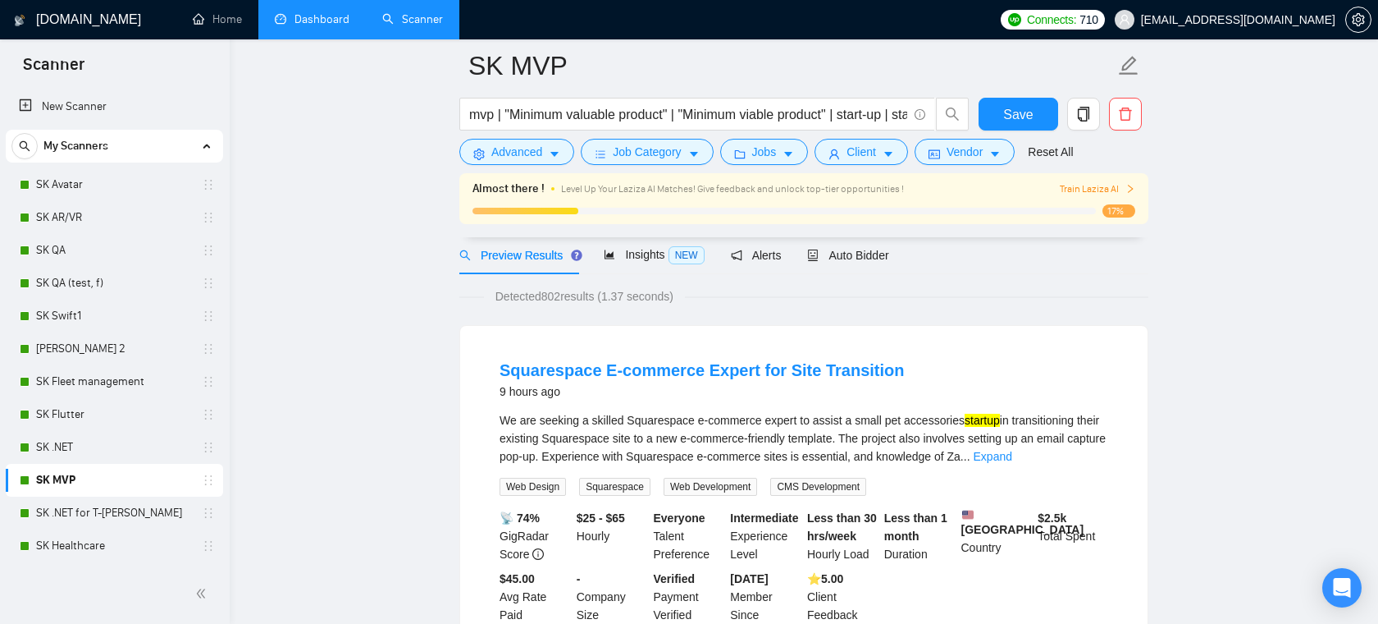
click at [334, 23] on link "Dashboard" at bounding box center [312, 19] width 75 height 14
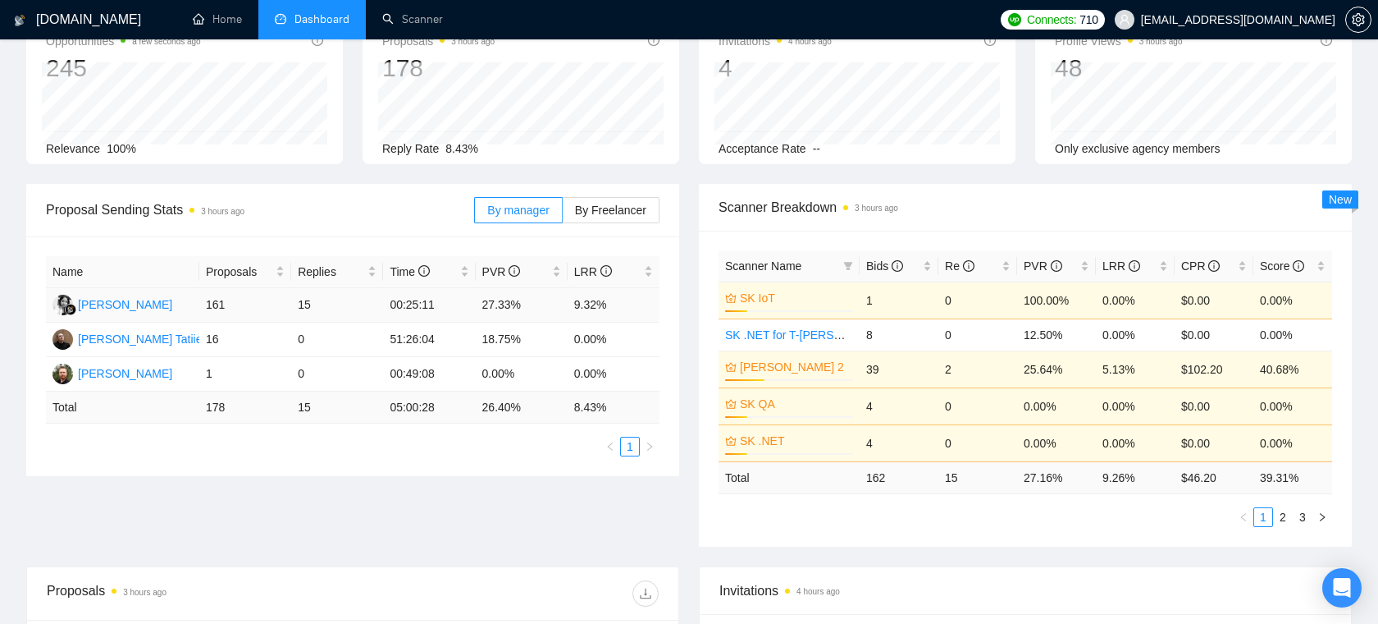
scroll to position [31, 0]
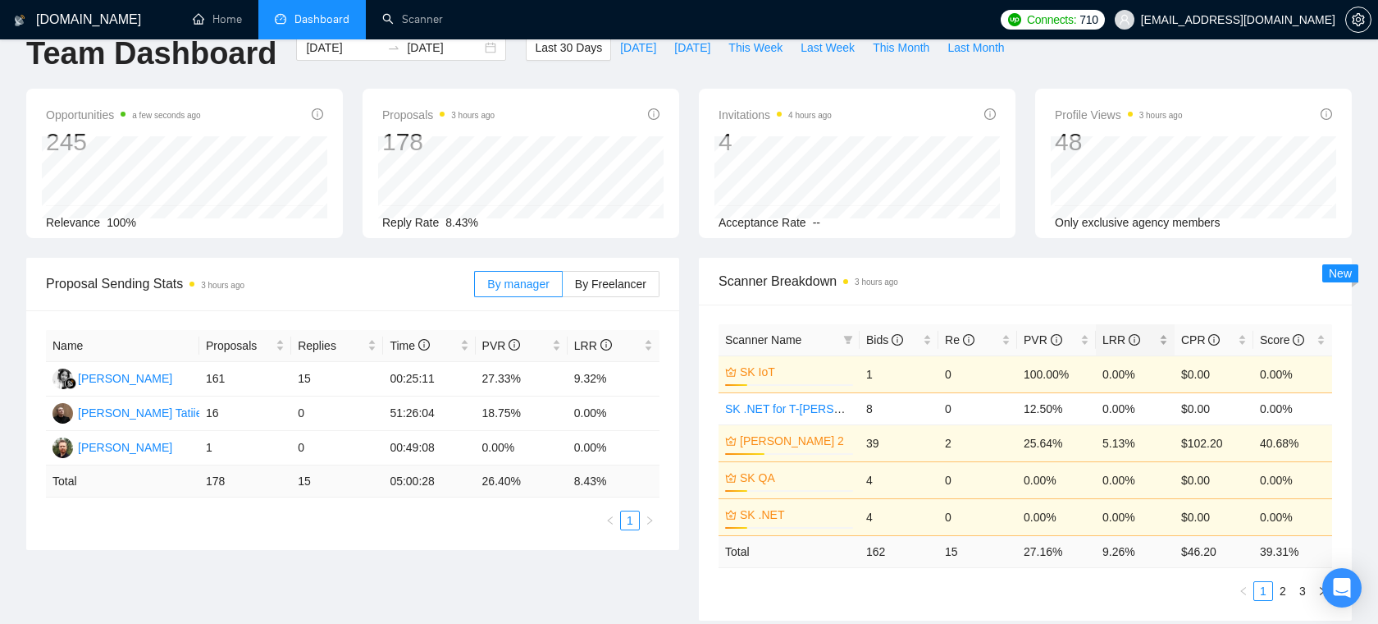
click at [1163, 338] on div "LRR" at bounding box center [1136, 340] width 66 height 18
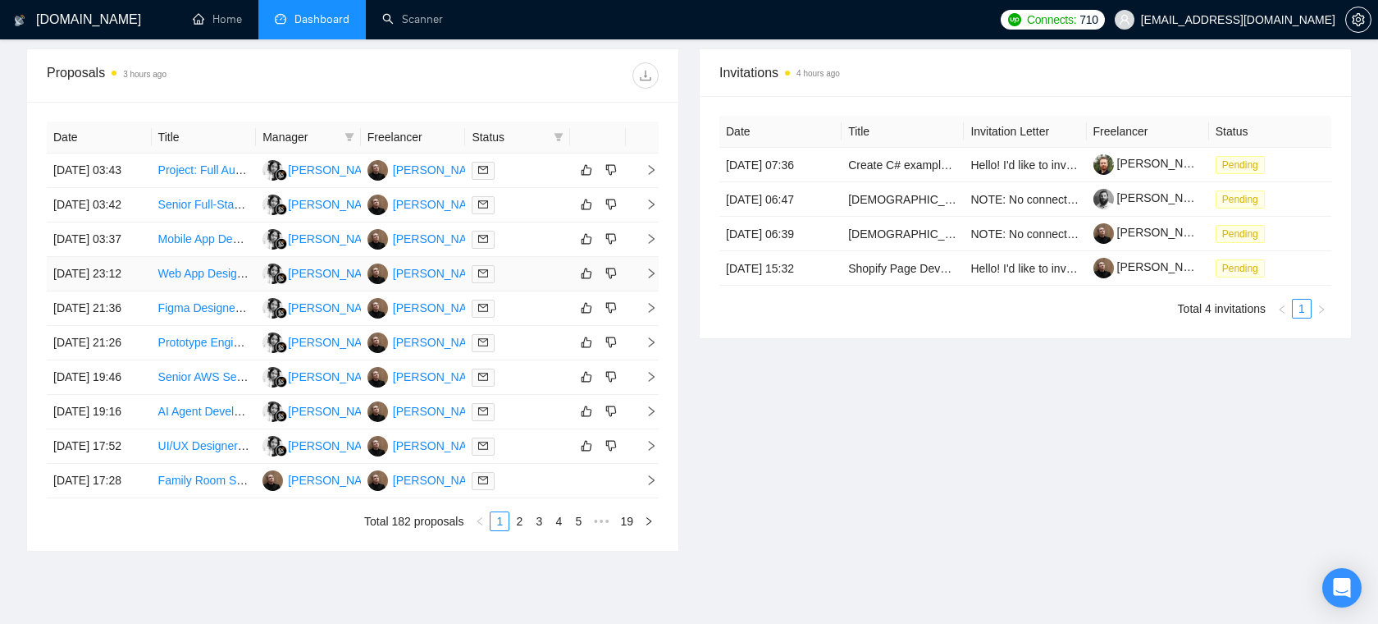
scroll to position [619, 0]
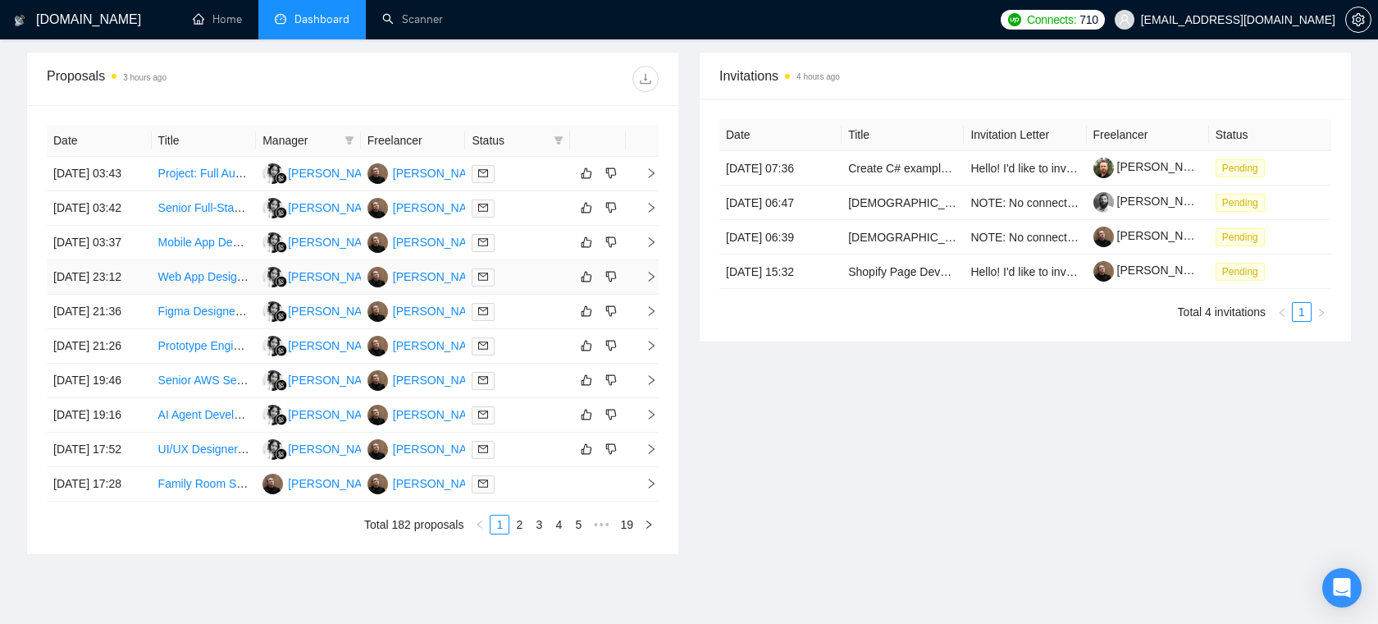
click at [525, 286] on div at bounding box center [518, 276] width 92 height 19
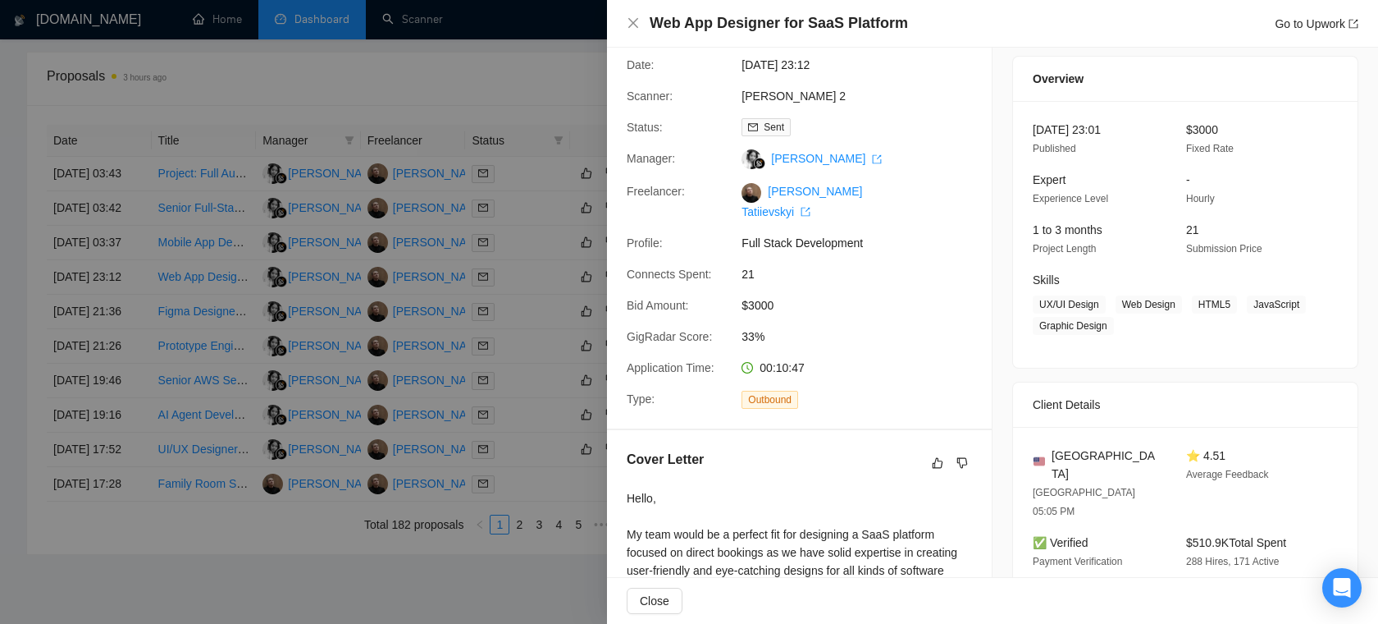
scroll to position [22, 0]
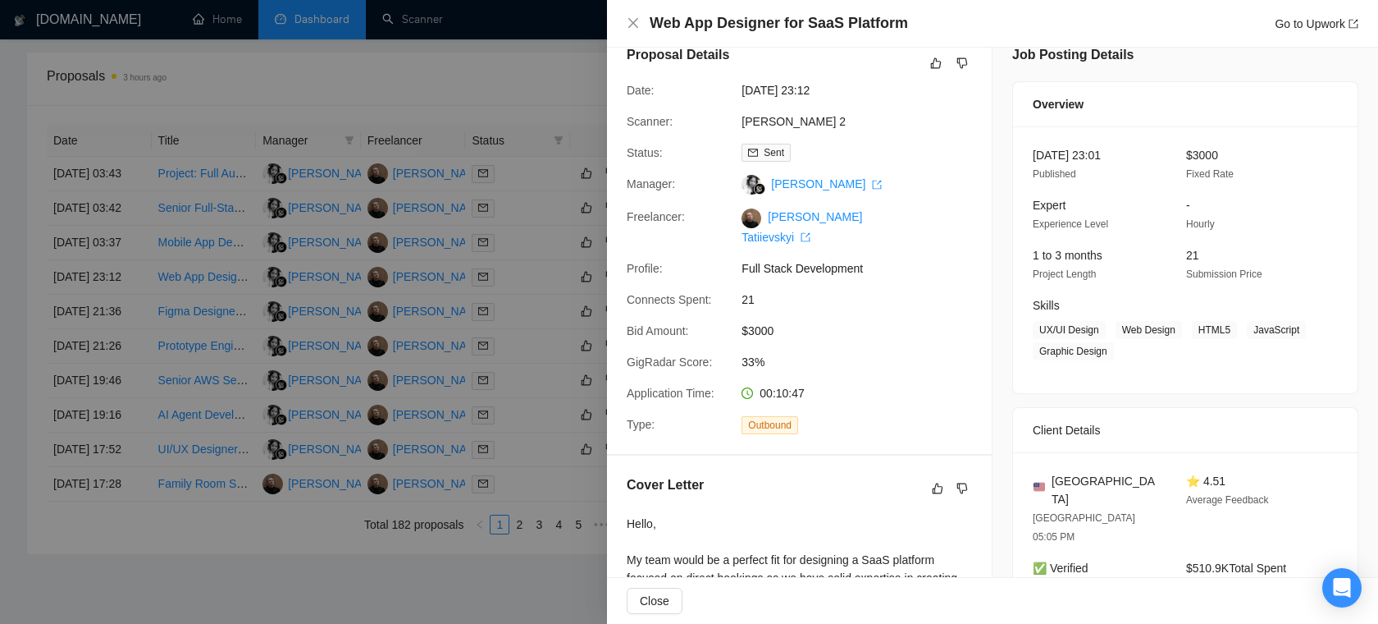
click at [514, 429] on div at bounding box center [689, 312] width 1378 height 624
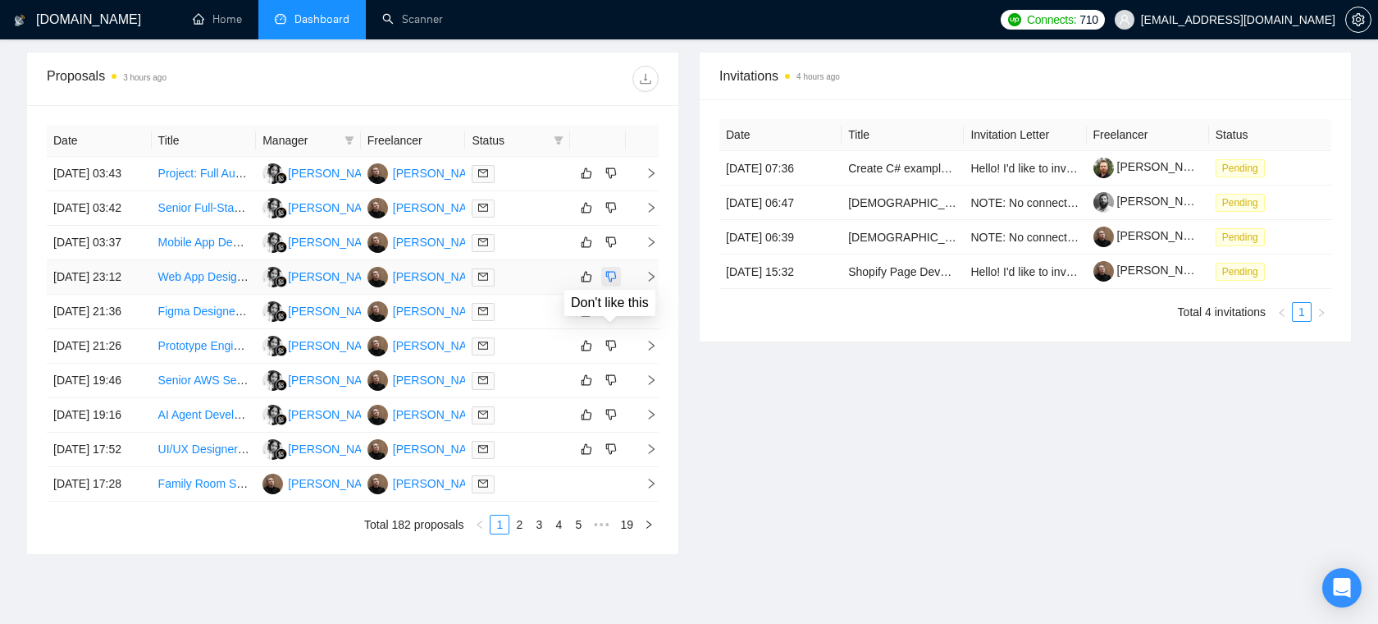
click at [609, 283] on icon "dislike" at bounding box center [610, 276] width 11 height 13
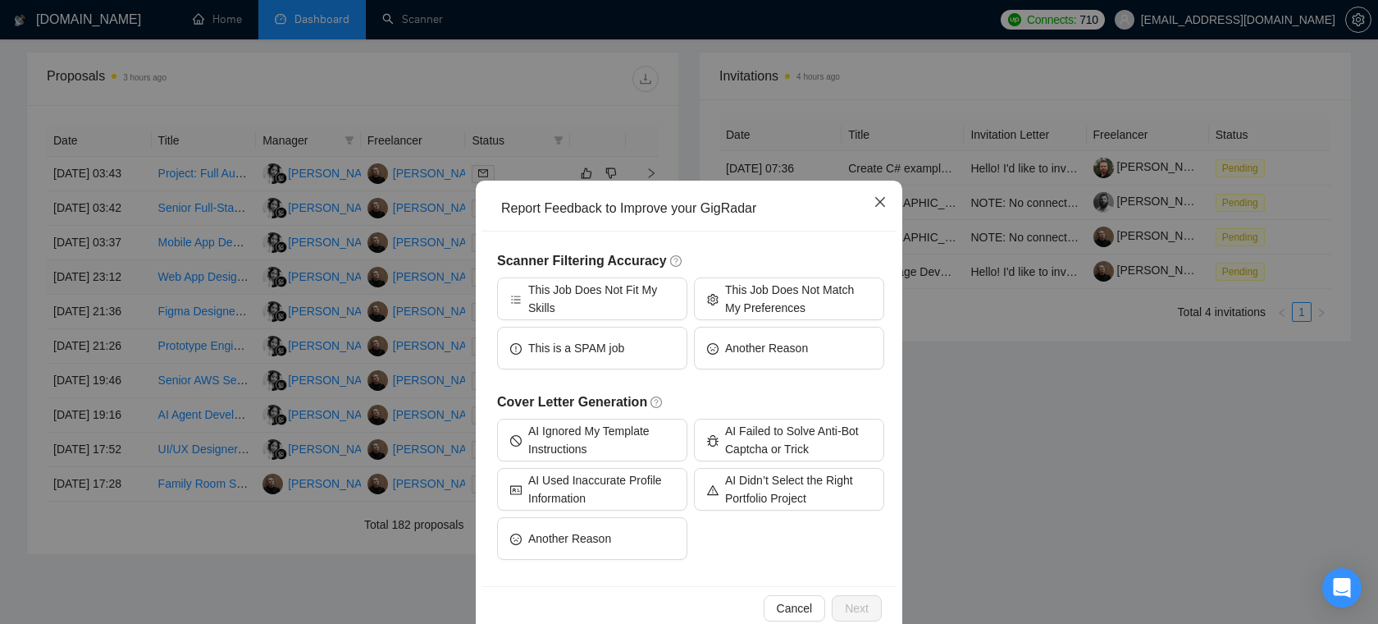
click at [886, 200] on icon "close" at bounding box center [880, 201] width 13 height 13
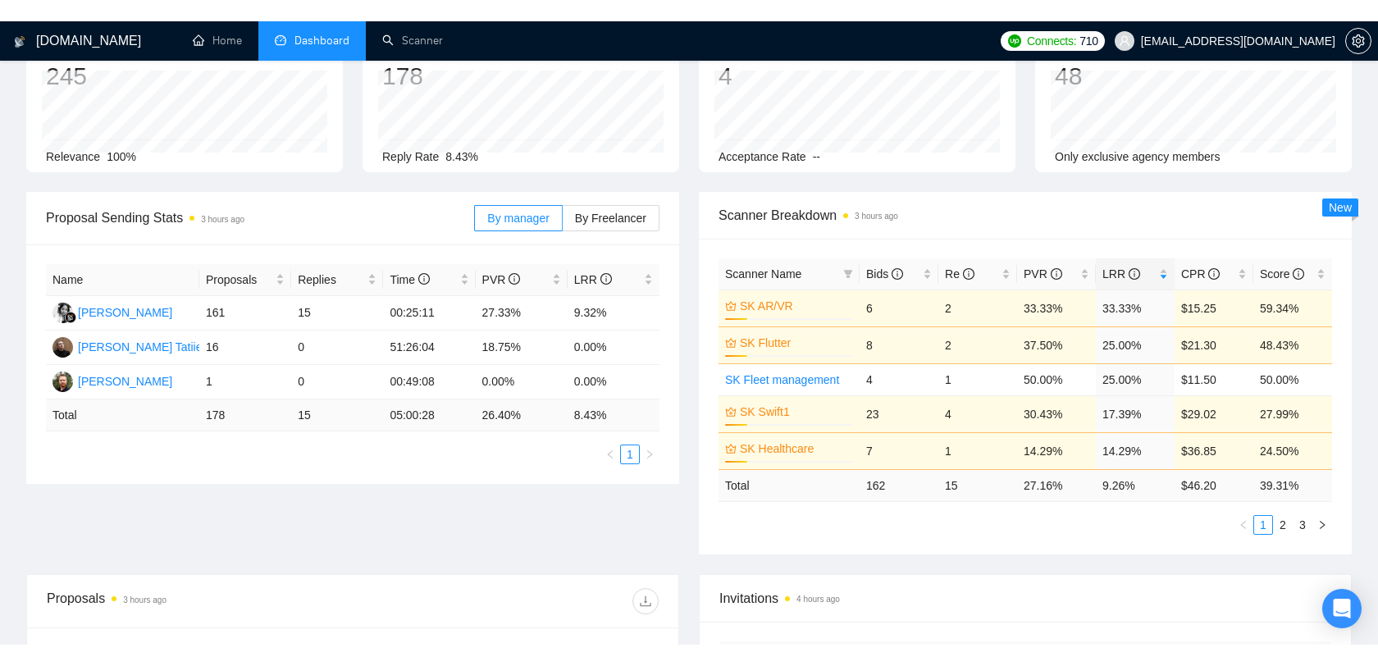
scroll to position [0, 0]
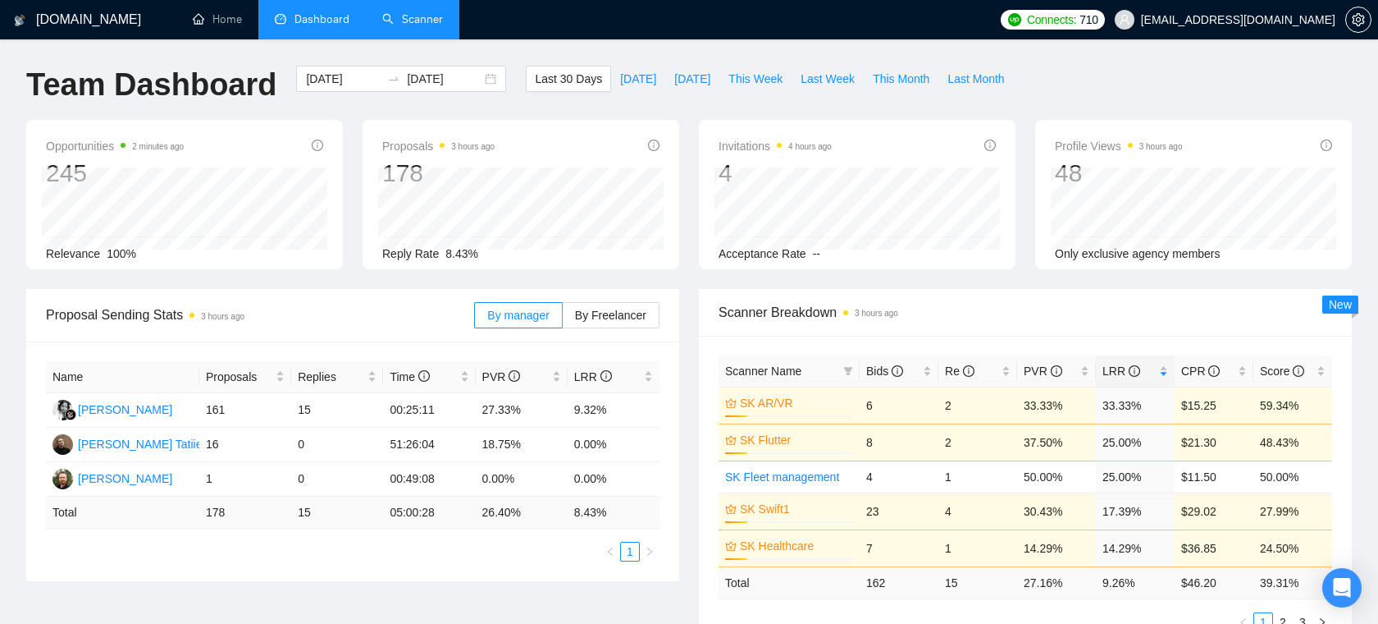
click at [418, 22] on link "Scanner" at bounding box center [412, 19] width 61 height 14
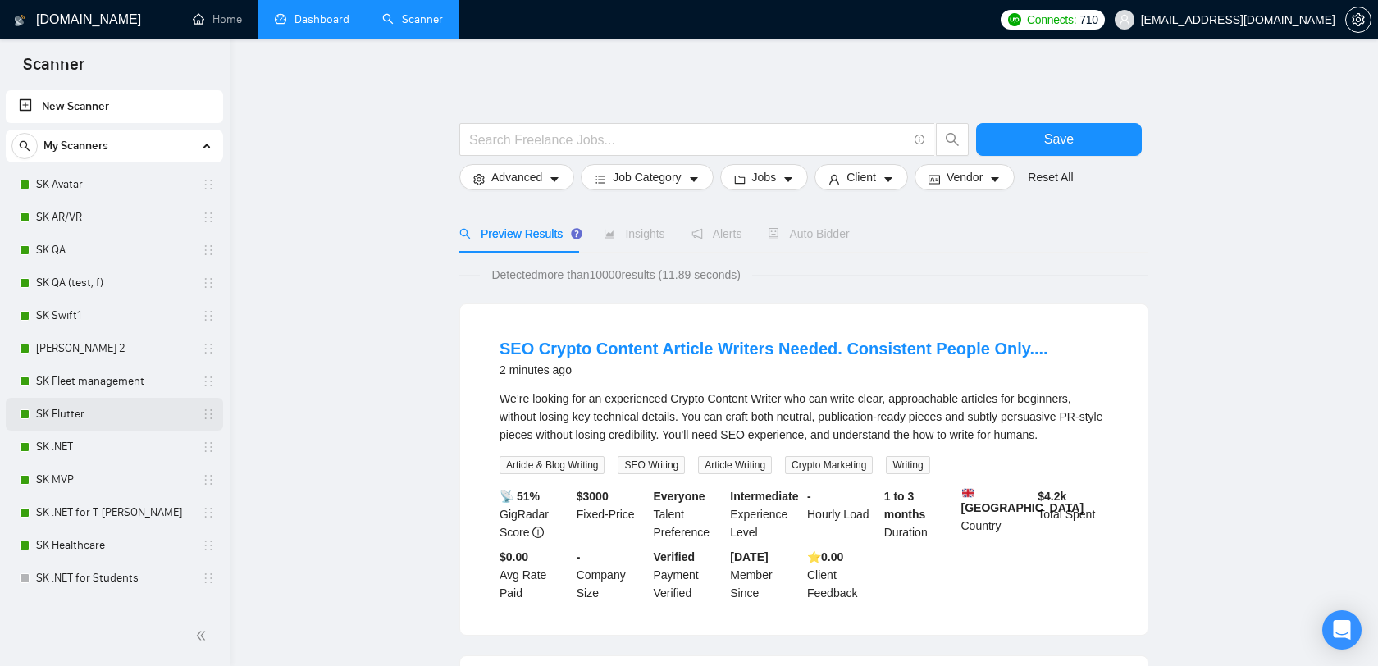
click at [106, 419] on link "SK Flutter" at bounding box center [114, 414] width 156 height 33
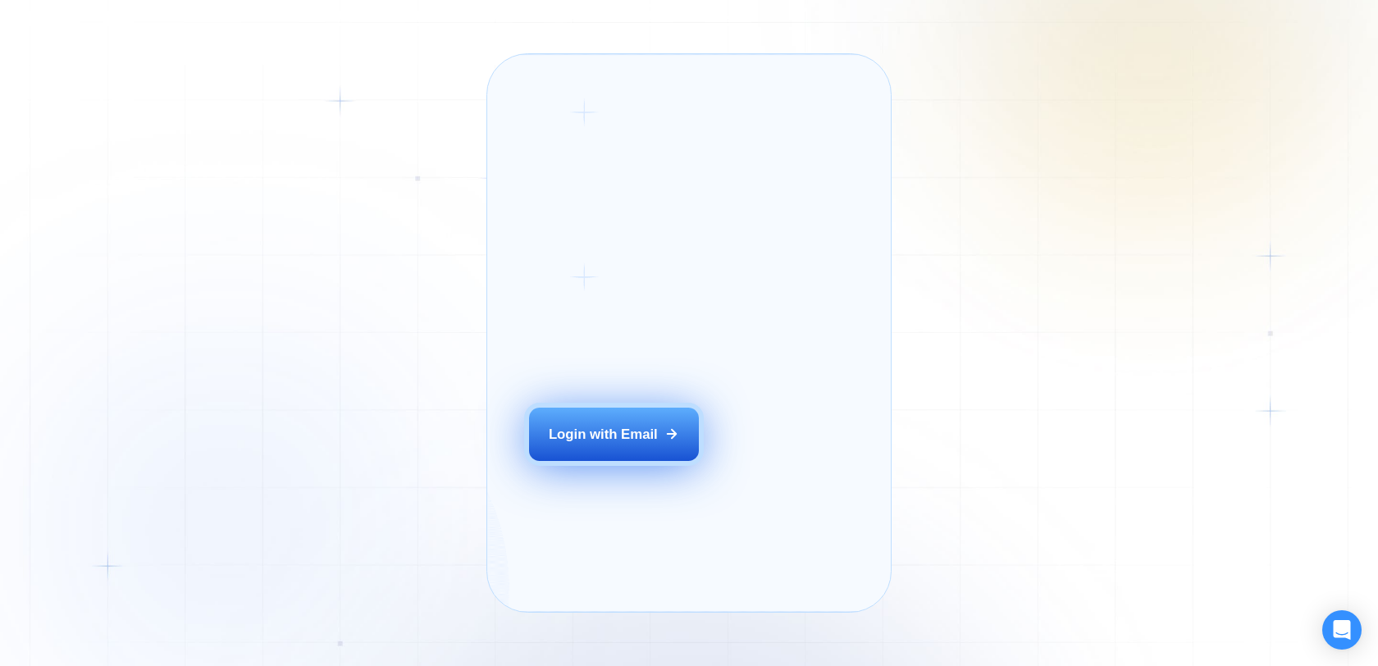
click at [622, 444] on div "Login with Email" at bounding box center [603, 434] width 109 height 19
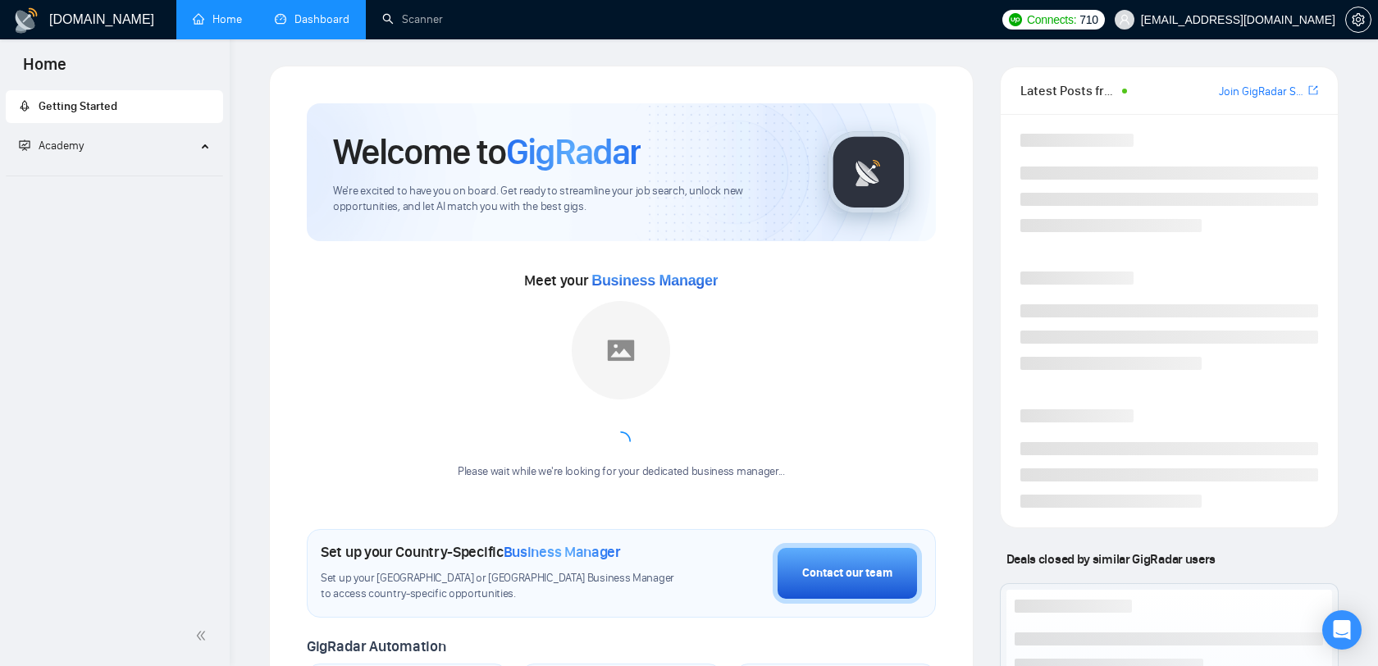
click at [305, 17] on link "Dashboard" at bounding box center [312, 19] width 75 height 14
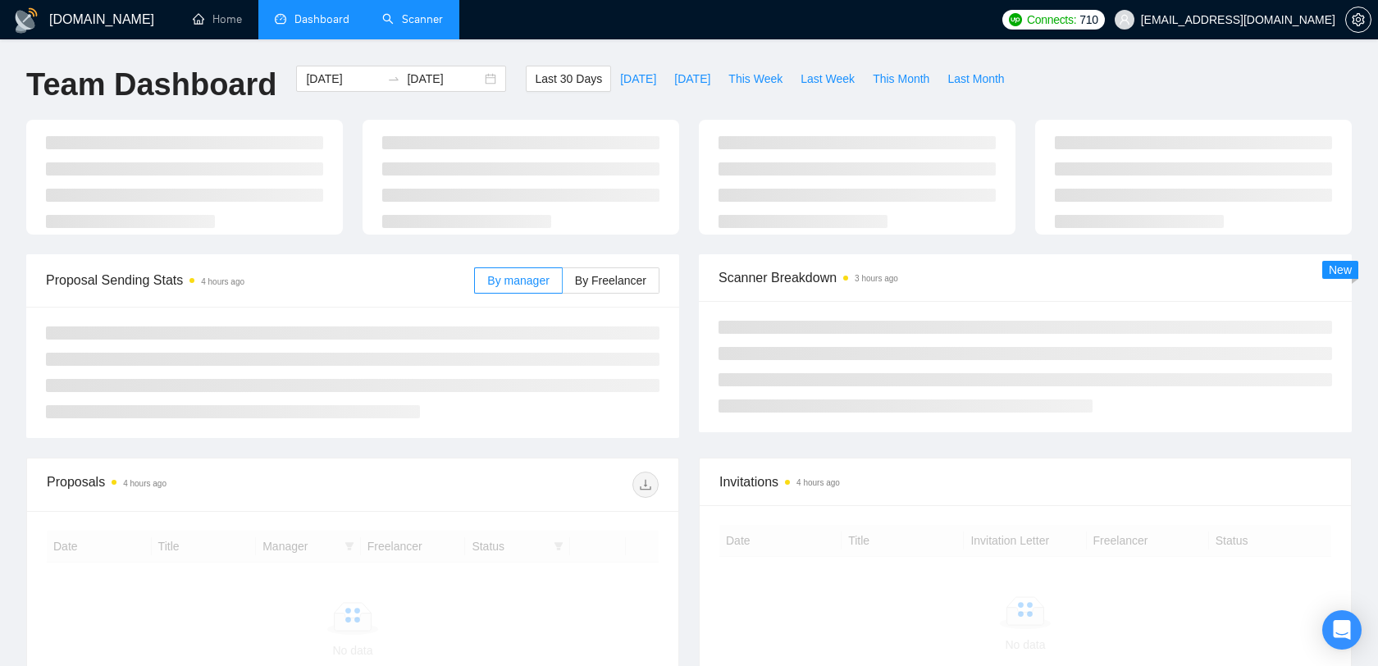
click at [398, 26] on link "Scanner" at bounding box center [412, 19] width 61 height 14
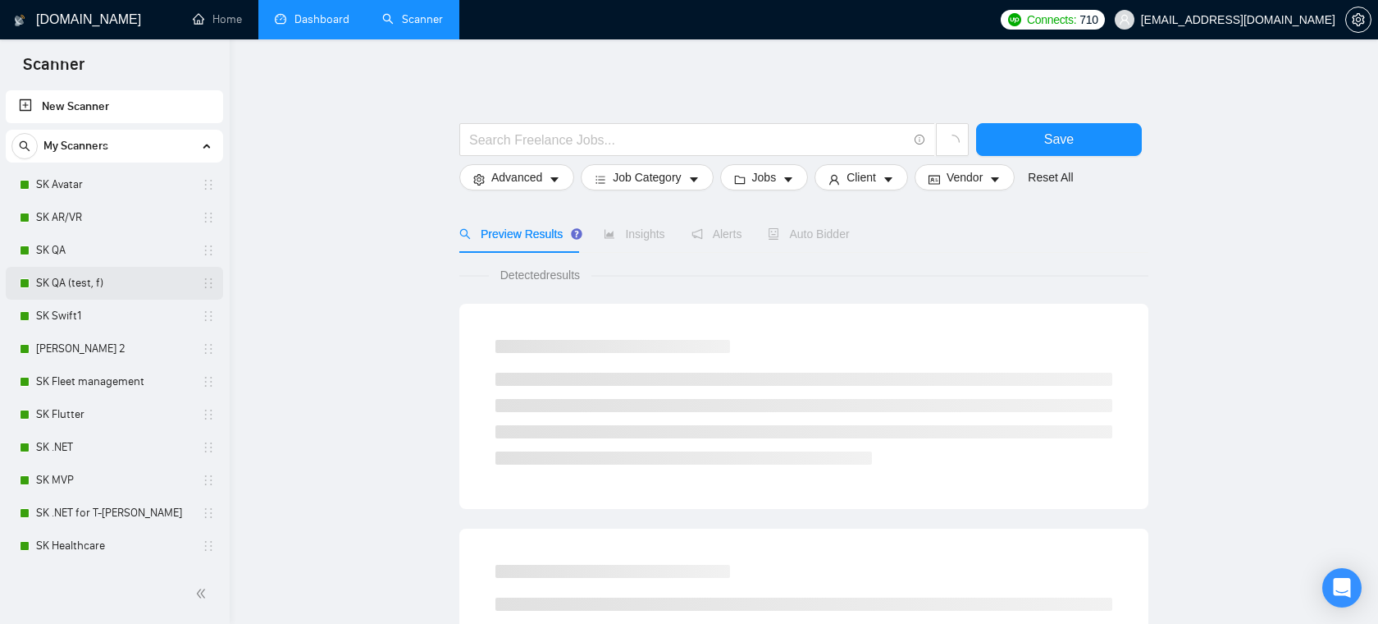
click at [92, 283] on link "SK QA (test, f)" at bounding box center [114, 283] width 156 height 33
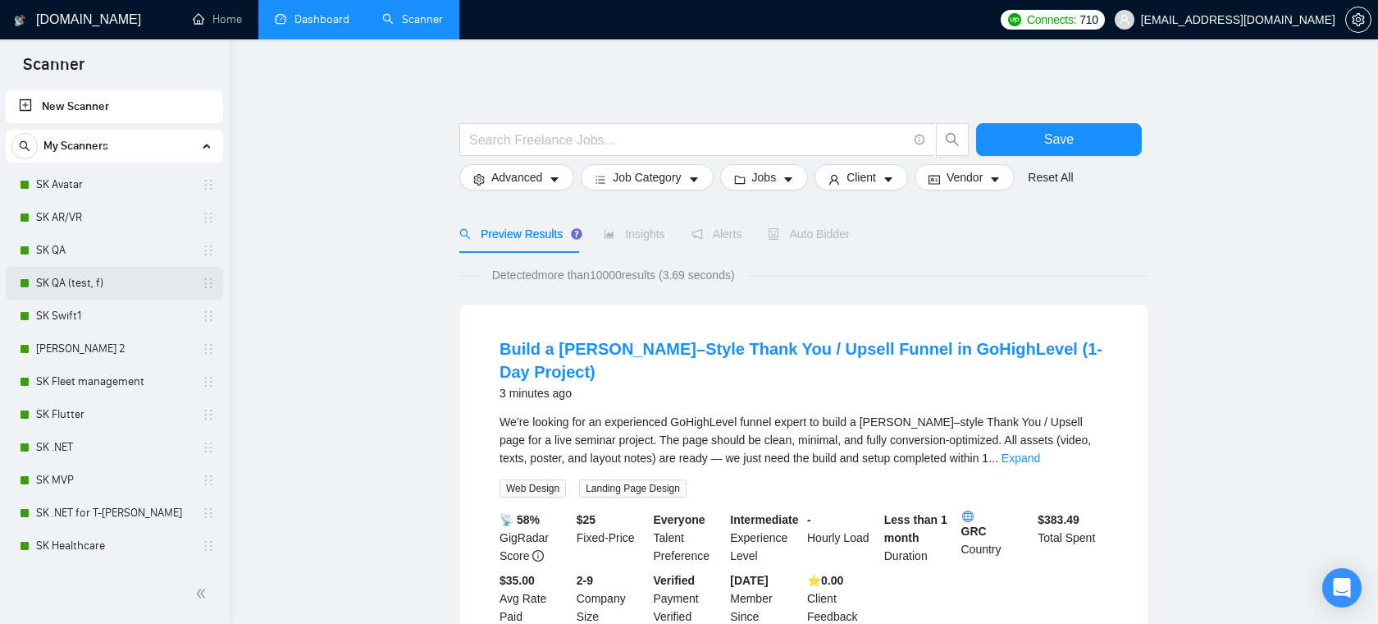
click at [74, 282] on link "SK QA (test, f)" at bounding box center [114, 283] width 156 height 33
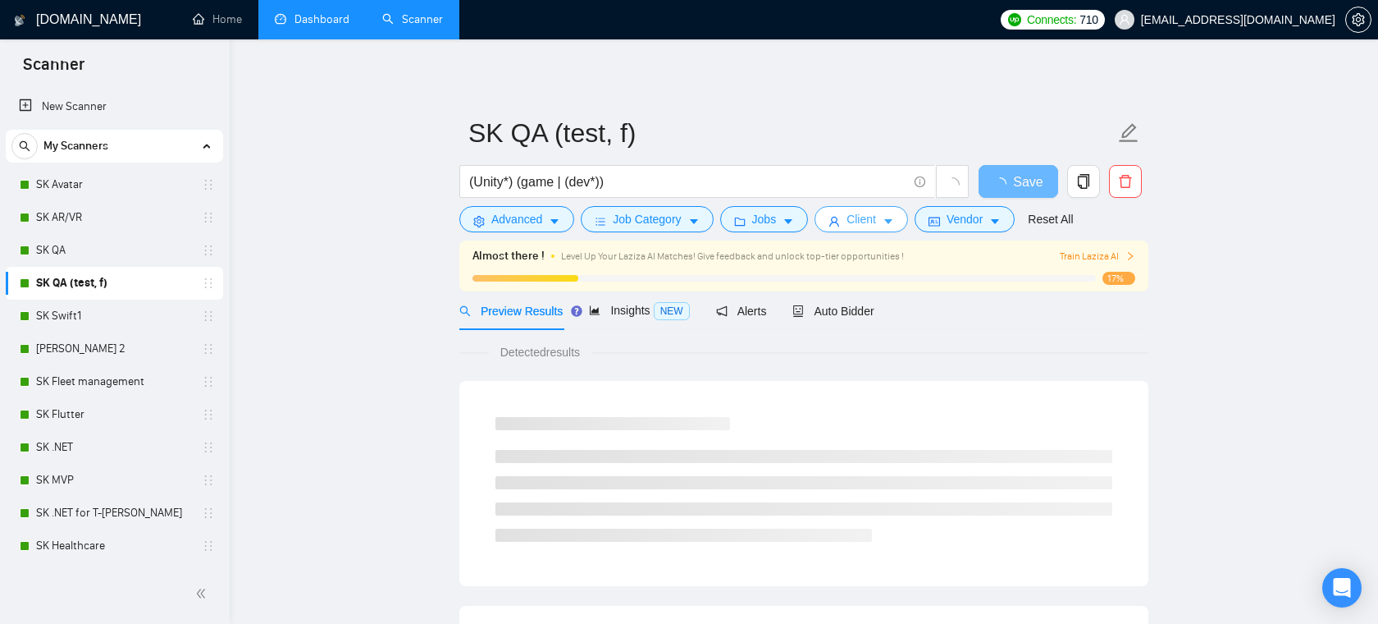
click at [893, 223] on icon "caret-down" at bounding box center [888, 222] width 8 height 5
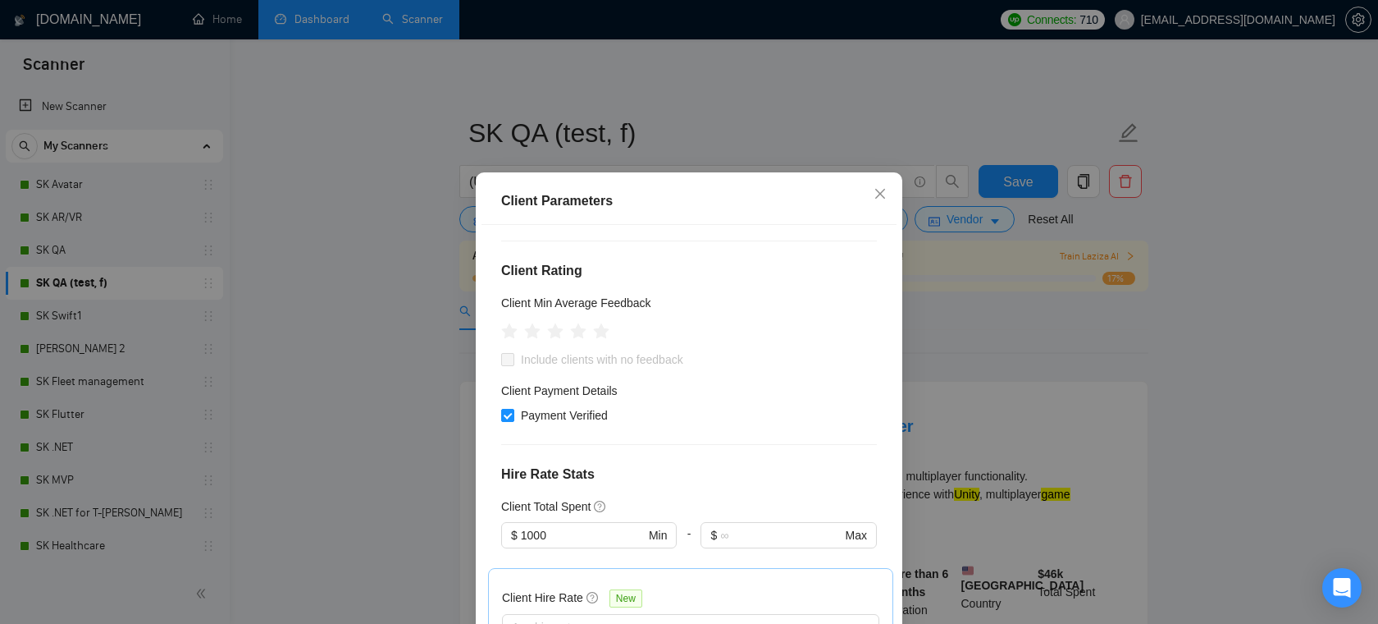
scroll to position [632, 0]
type input "2"
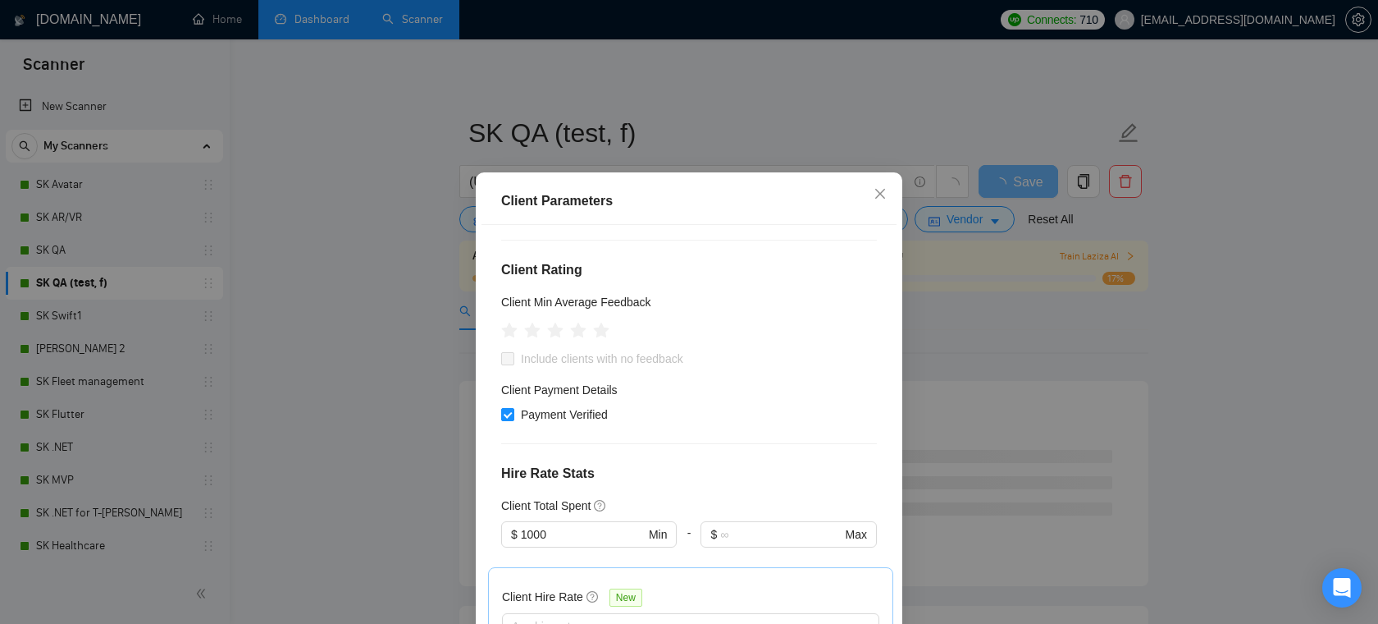
type input "5"
type input "1"
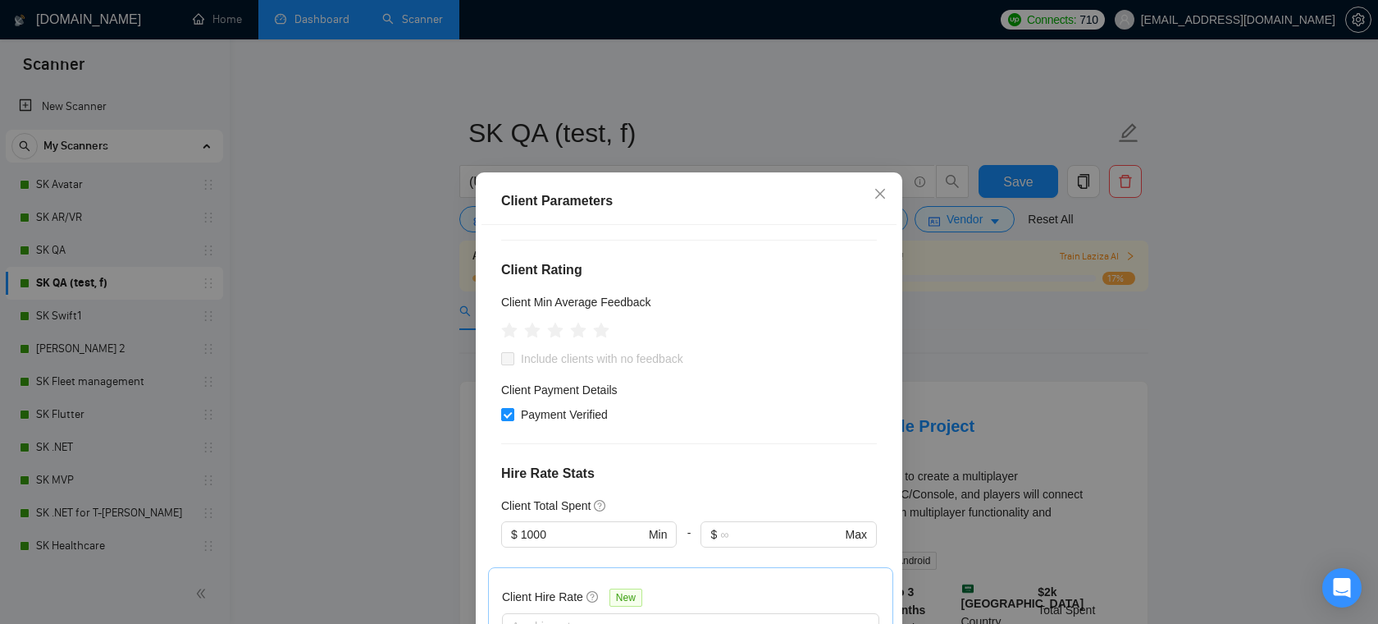
type input "80"
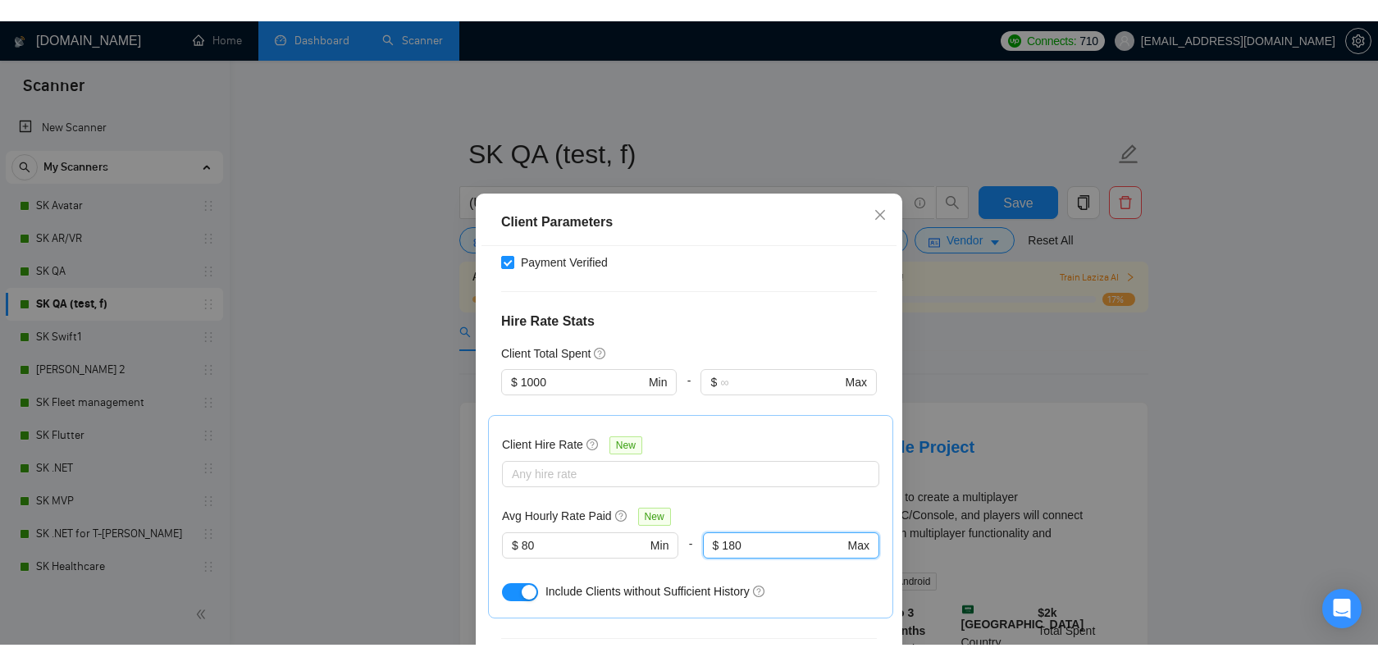
scroll to position [808, 0]
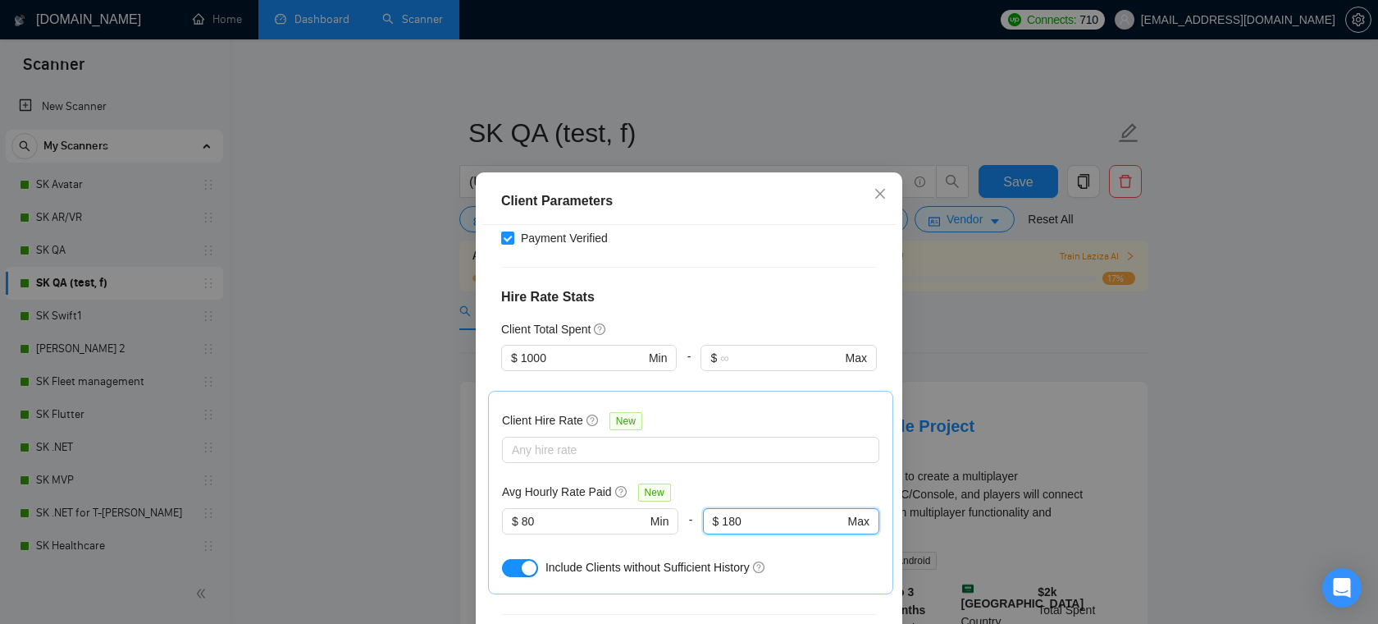
type input "180"
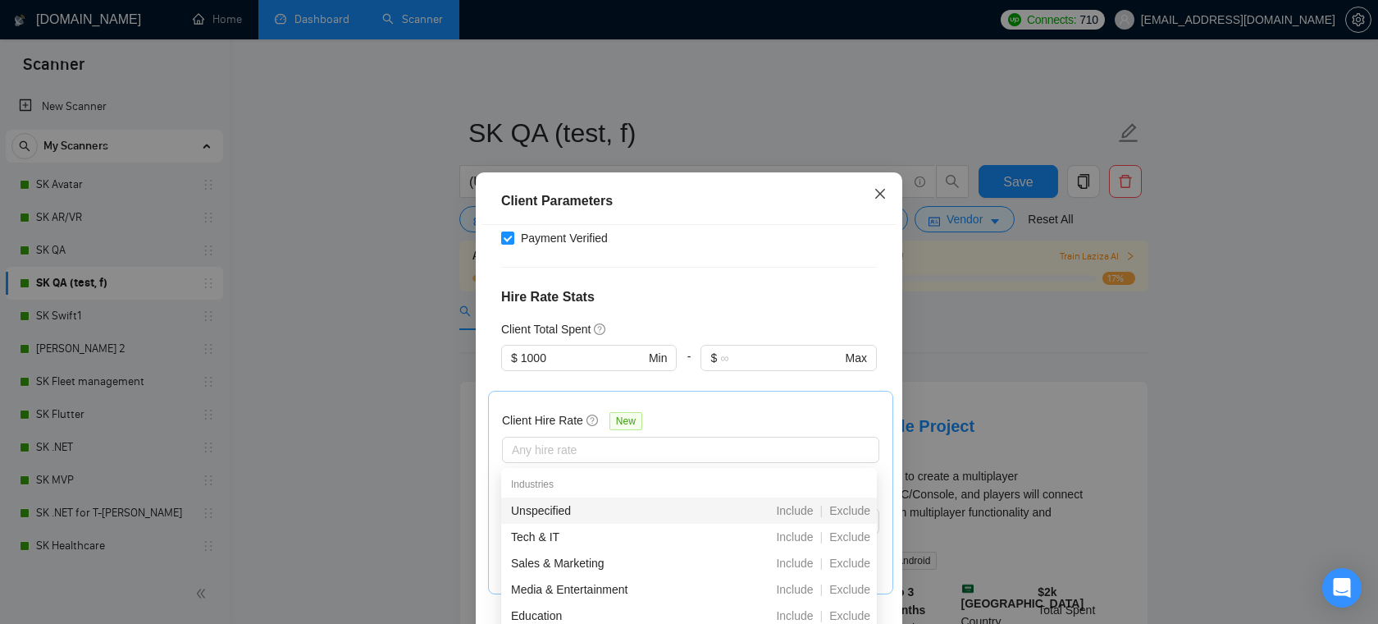
click at [875, 190] on icon "close" at bounding box center [880, 193] width 13 height 13
